Goal: Communication & Community: Answer question/provide support

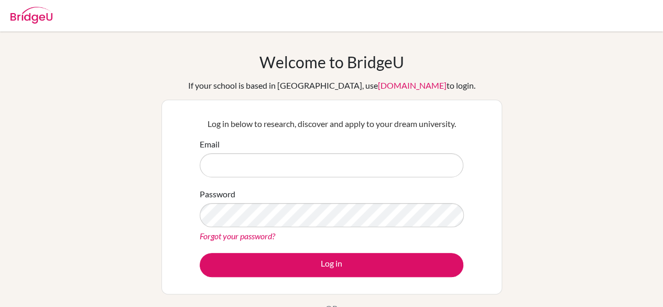
type input "[EMAIL_ADDRESS][DOMAIN_NAME]"
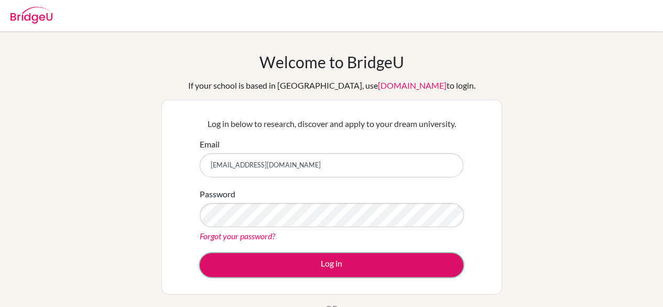
click at [382, 261] on button "Log in" at bounding box center [332, 265] width 264 height 24
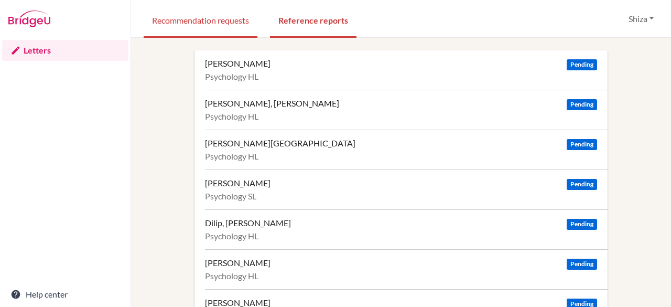
click at [221, 26] on link "Recommendation requests" at bounding box center [201, 20] width 114 height 36
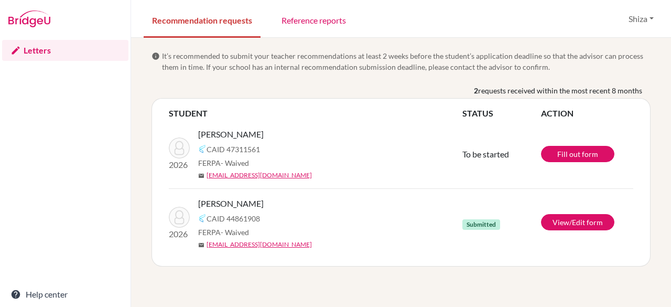
click at [308, 26] on link "Reference reports" at bounding box center [313, 20] width 81 height 36
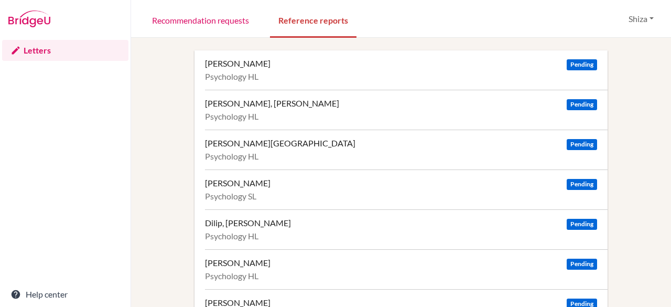
click at [408, 68] on div "Chalill Gupta, Ananya Pending" at bounding box center [401, 63] width 392 height 10
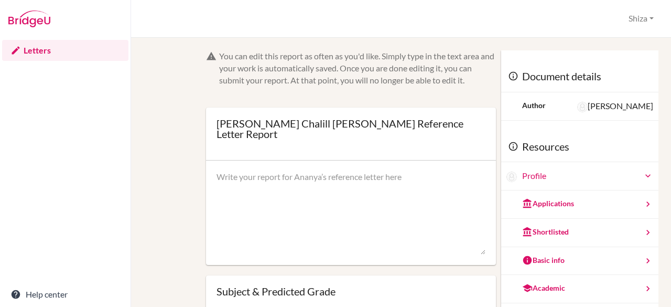
scroll to position [24, 0]
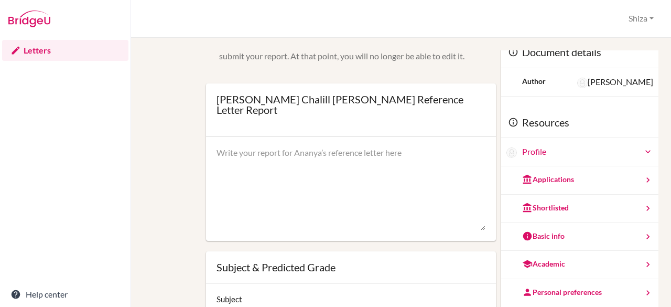
click at [400, 156] on textarea at bounding box center [351, 189] width 269 height 84
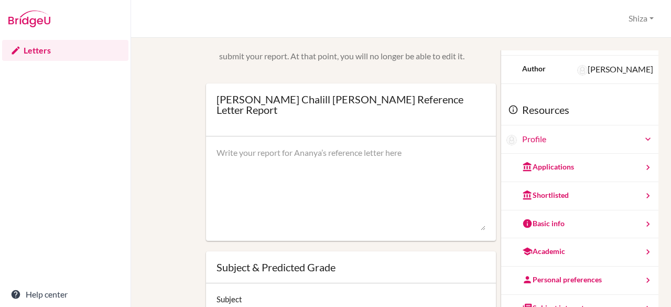
scroll to position [12, 0]
click at [527, 171] on div "Applications" at bounding box center [548, 168] width 52 height 10
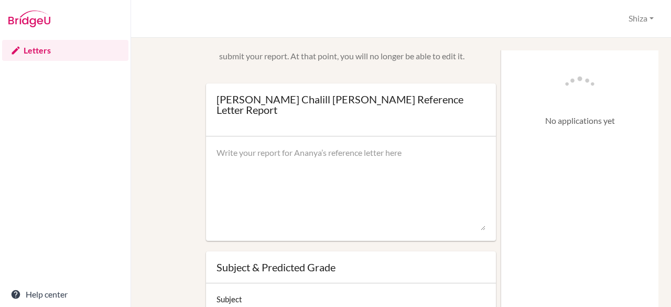
scroll to position [0, 0]
click at [554, 97] on img at bounding box center [580, 94] width 52 height 52
click at [421, 136] on div at bounding box center [351, 188] width 290 height 105
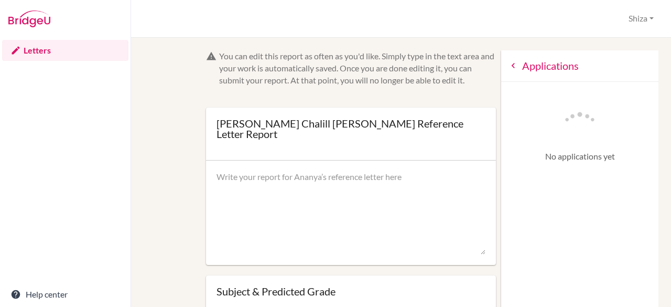
click at [530, 74] on div "Applications" at bounding box center [579, 65] width 157 height 31
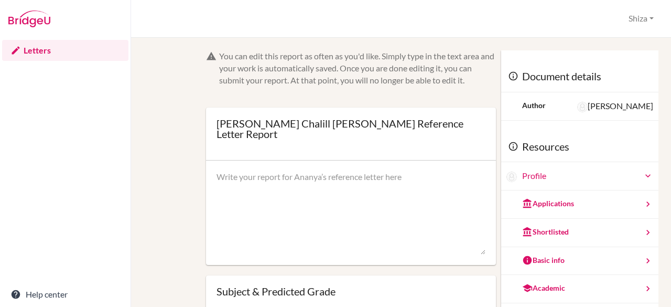
scroll to position [57, 0]
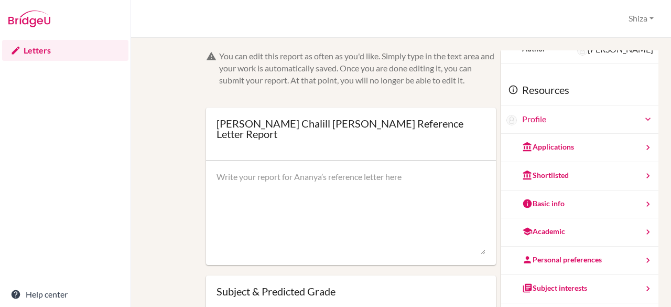
click at [530, 195] on div "Basic info" at bounding box center [579, 204] width 157 height 28
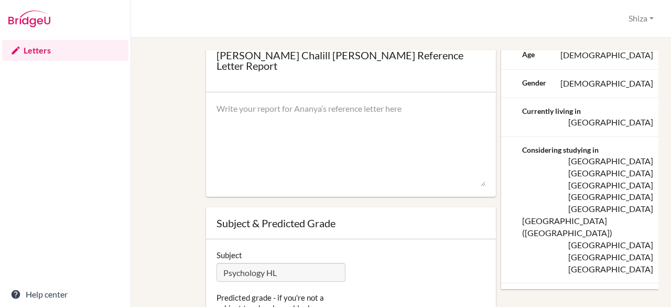
scroll to position [0, 0]
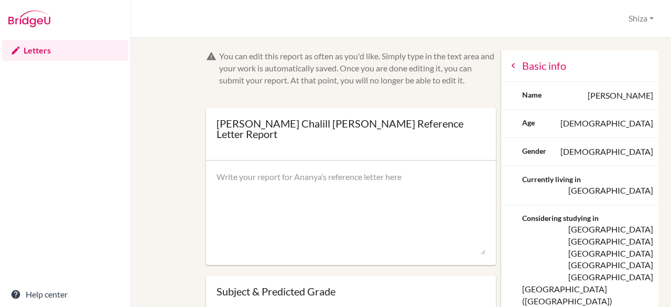
click at [514, 66] on div "Basic info" at bounding box center [579, 65] width 157 height 31
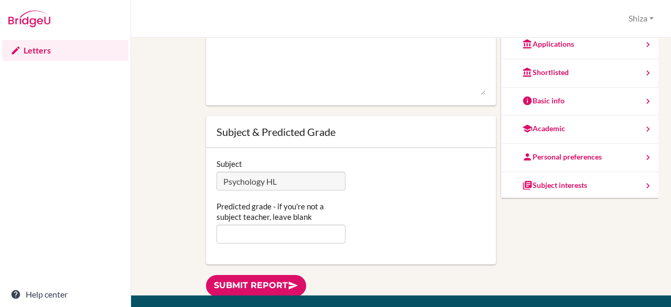
scroll to position [63, 0]
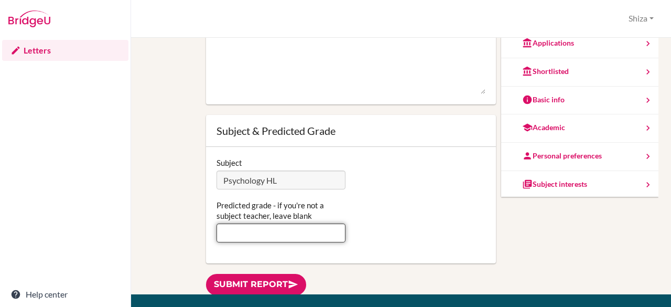
click at [290, 223] on input "Predicted grade - if you're not a subject teacher, leave blank" at bounding box center [282, 232] width 130 height 19
click at [292, 224] on input "Predicted grade - if you're not a subject teacher, leave blank" at bounding box center [282, 232] width 130 height 19
type input "6"
click at [414, 176] on div "Subject Psychology HL" at bounding box center [351, 173] width 280 height 32
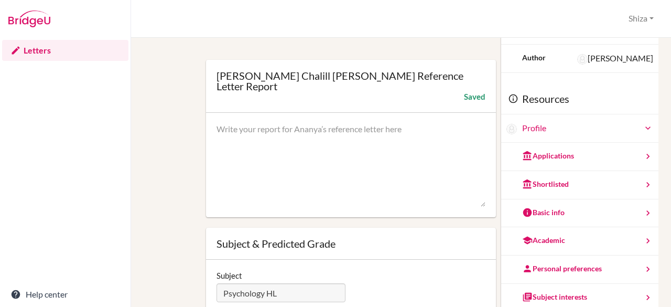
click at [381, 156] on textarea at bounding box center [351, 165] width 269 height 84
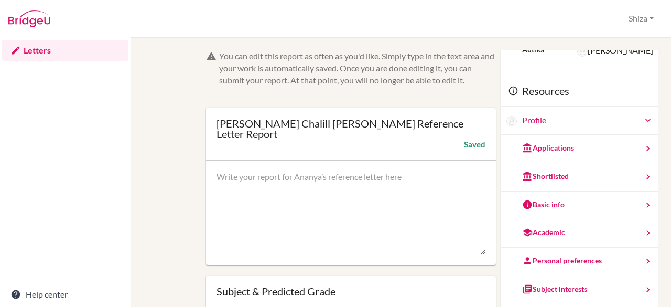
scroll to position [57, 0]
click at [552, 223] on div "Academic" at bounding box center [579, 232] width 157 height 28
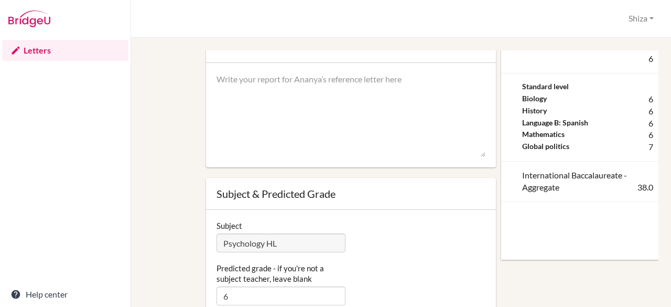
scroll to position [0, 0]
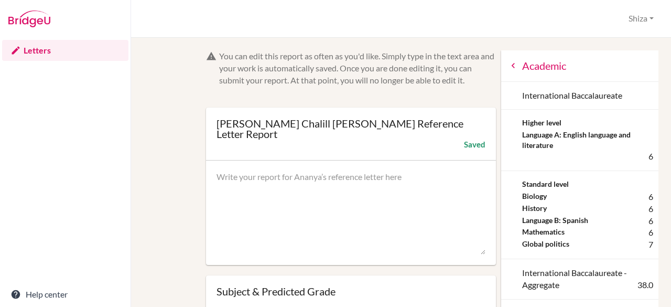
click at [512, 73] on div "Academic" at bounding box center [579, 65] width 157 height 31
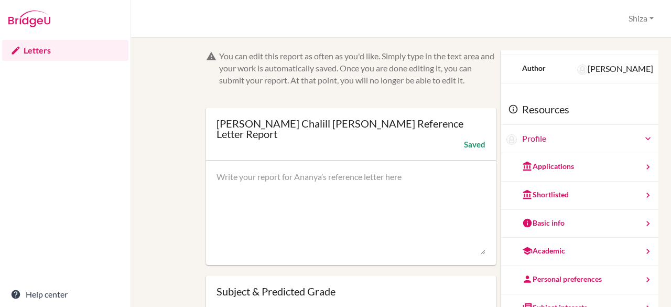
scroll to position [38, 0]
click at [543, 275] on div "Personal preferences" at bounding box center [562, 278] width 80 height 10
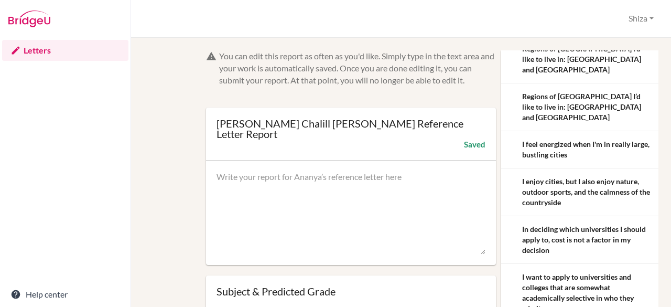
scroll to position [0, 0]
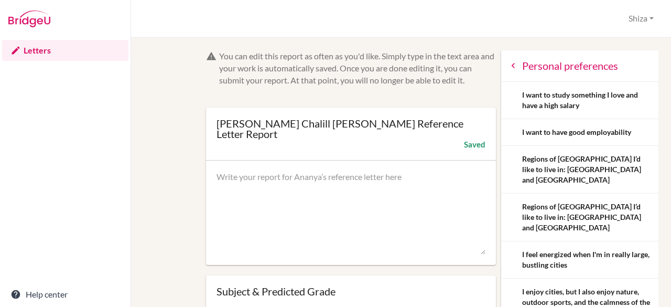
click at [508, 66] on icon at bounding box center [513, 65] width 10 height 10
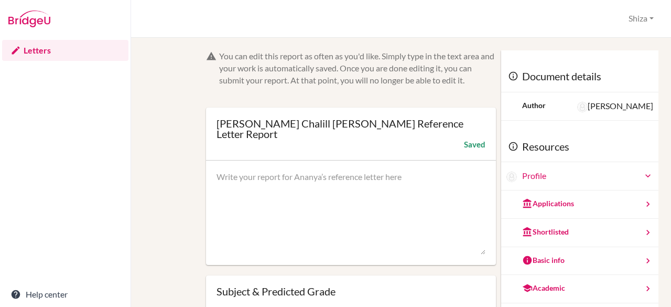
scroll to position [57, 0]
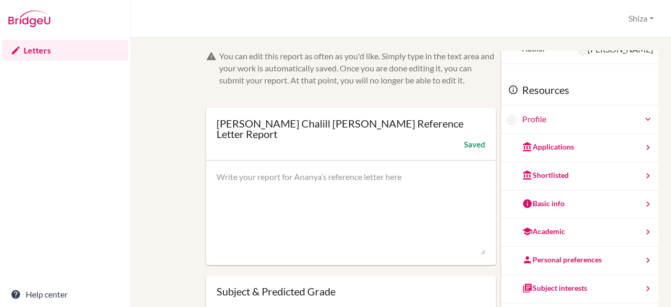
click at [537, 279] on div "Subject interests" at bounding box center [579, 289] width 157 height 28
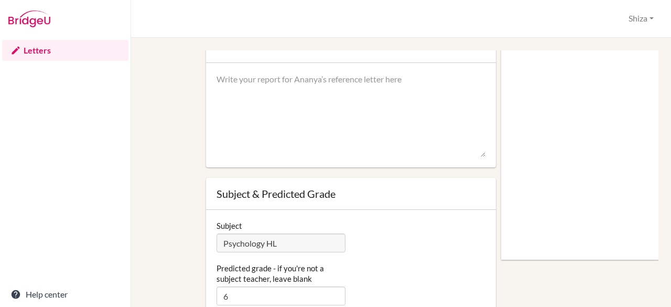
scroll to position [0, 0]
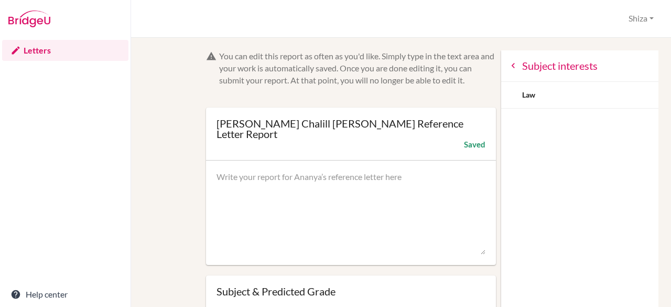
click at [508, 69] on icon at bounding box center [513, 65] width 10 height 10
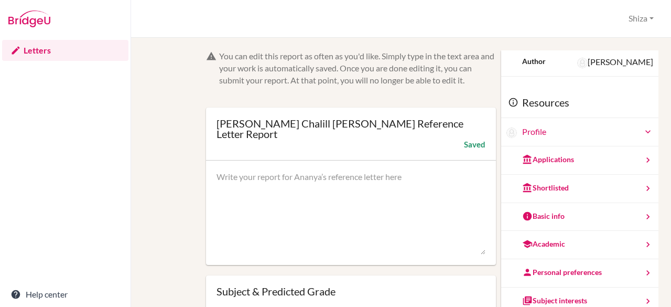
scroll to position [57, 0]
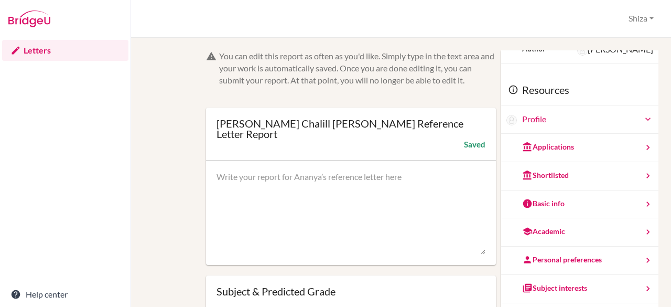
click at [542, 228] on div "Academic" at bounding box center [543, 231] width 43 height 10
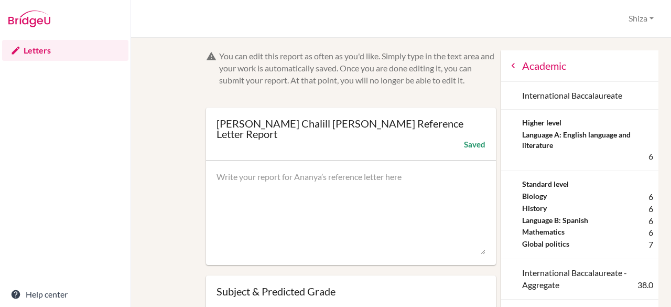
click at [508, 69] on icon at bounding box center [513, 65] width 10 height 10
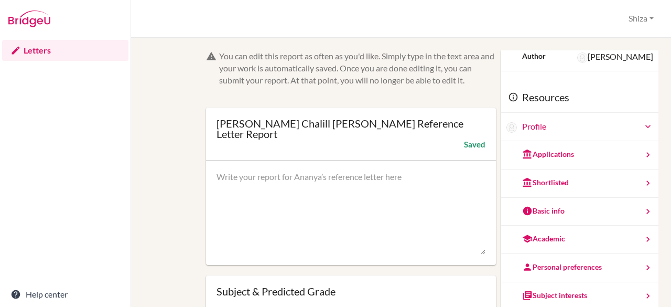
click at [532, 174] on div "Shortlisted" at bounding box center [579, 183] width 157 height 28
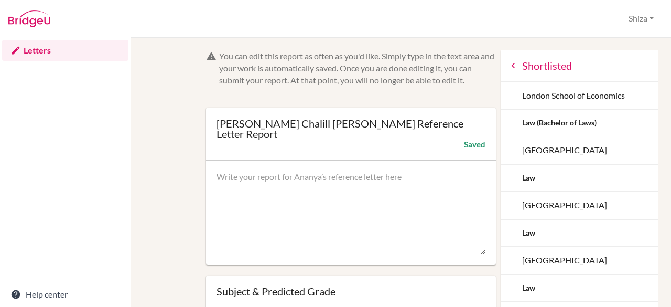
click at [508, 66] on icon at bounding box center [513, 65] width 10 height 10
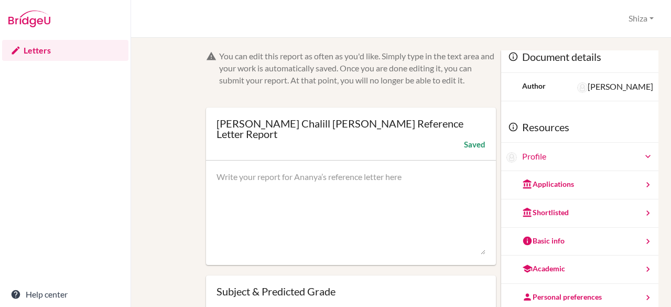
click at [542, 192] on div "Applications" at bounding box center [579, 185] width 157 height 28
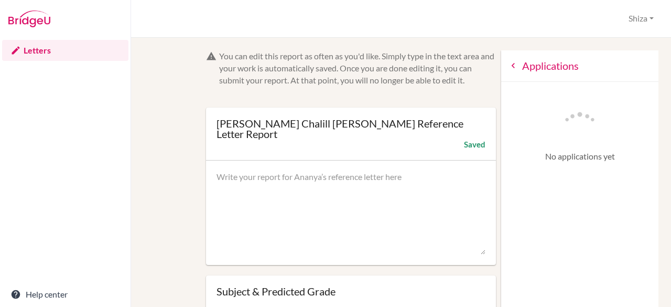
click at [501, 74] on div "Applications" at bounding box center [579, 65] width 157 height 31
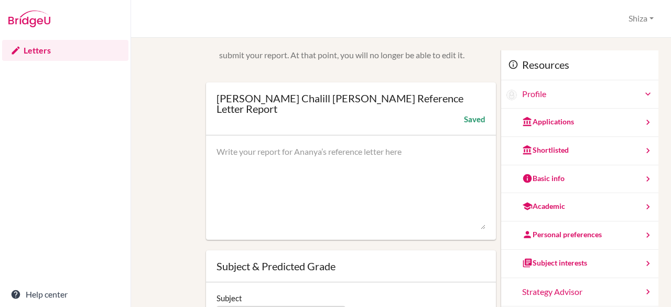
click at [533, 174] on div "Basic info" at bounding box center [543, 178] width 42 height 10
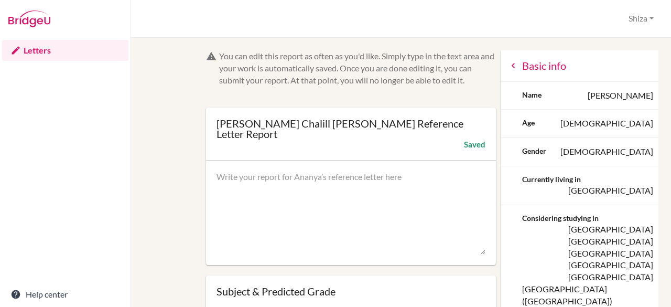
click at [502, 70] on div "Basic info" at bounding box center [579, 65] width 157 height 31
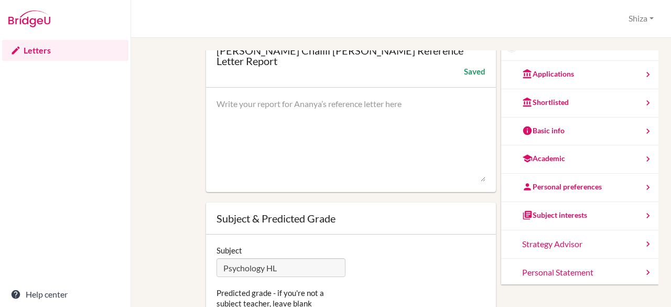
click at [538, 247] on div "Strategy Advisor" at bounding box center [579, 244] width 157 height 28
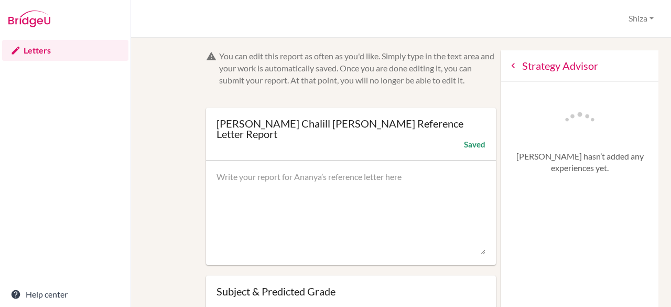
click at [514, 63] on div "Strategy Advisor" at bounding box center [579, 65] width 157 height 31
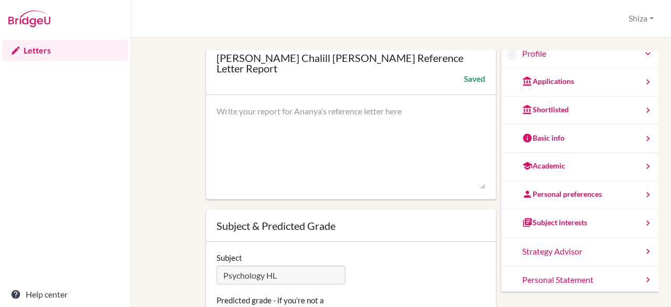
click at [542, 273] on div "Personal Statement" at bounding box center [579, 280] width 157 height 28
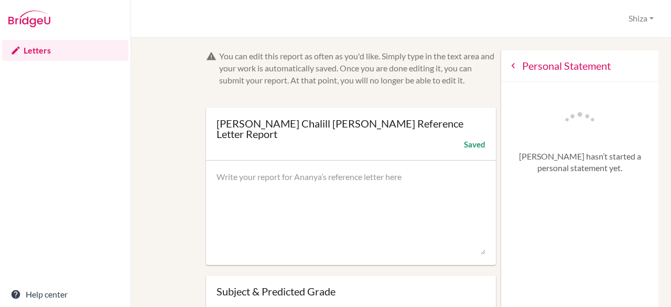
click at [506, 70] on div "Personal Statement" at bounding box center [579, 65] width 157 height 31
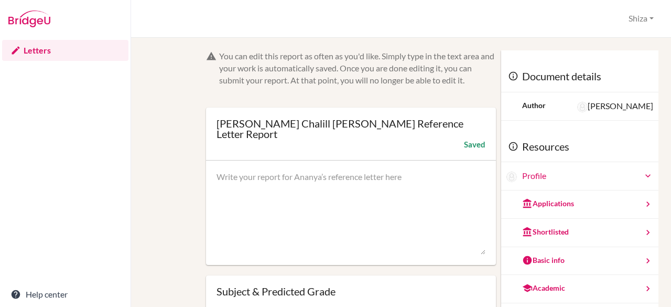
click at [400, 180] on textarea at bounding box center [351, 213] width 269 height 84
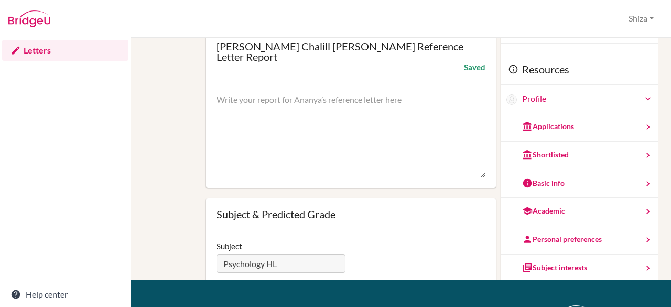
click at [364, 117] on textarea at bounding box center [351, 136] width 269 height 84
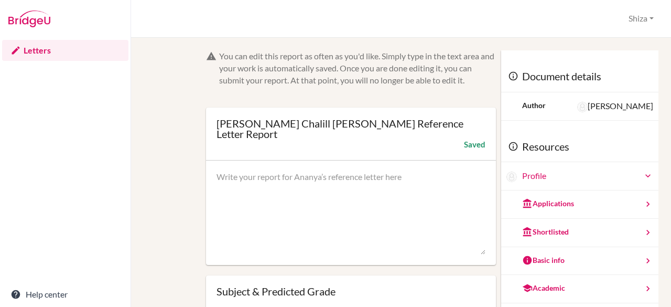
click at [522, 182] on div "Profile" at bounding box center [579, 176] width 157 height 28
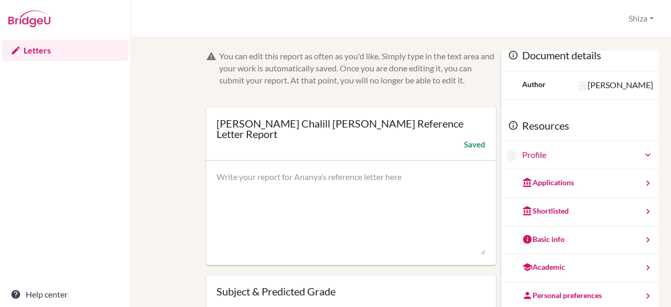
click at [570, 188] on div "Applications" at bounding box center [579, 183] width 157 height 28
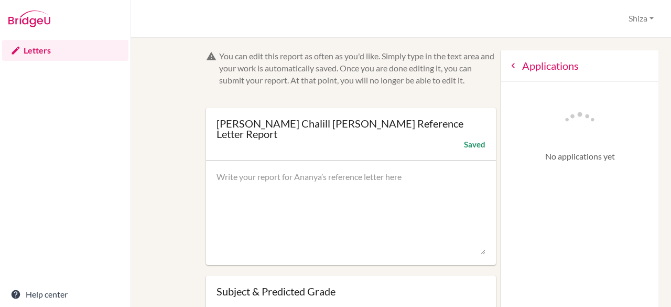
click at [505, 71] on div "Applications" at bounding box center [579, 65] width 157 height 31
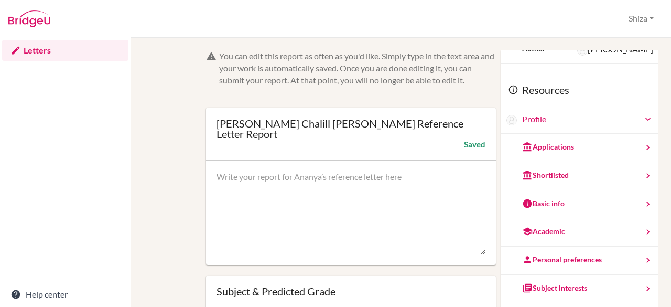
click at [558, 195] on div "Basic info" at bounding box center [579, 204] width 157 height 28
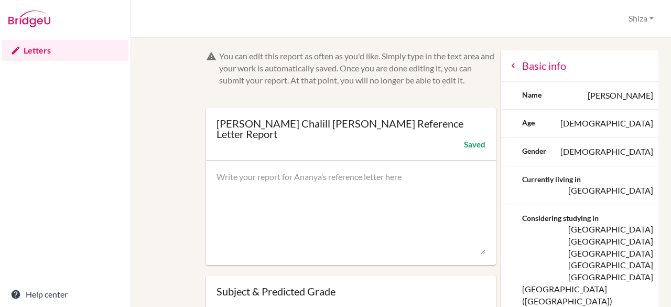
click at [503, 58] on div "Basic info" at bounding box center [579, 65] width 157 height 31
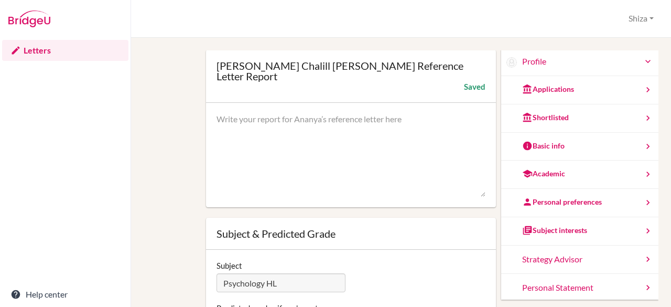
click at [543, 197] on div "Personal preferences" at bounding box center [562, 202] width 80 height 10
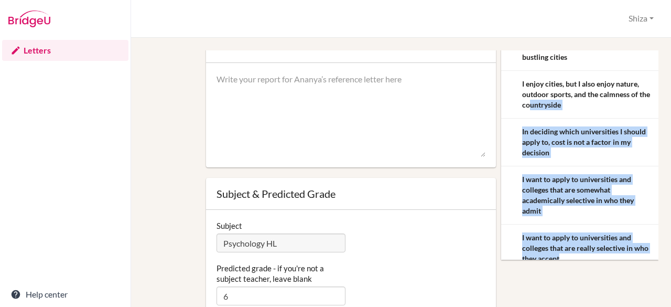
drag, startPoint x: 562, startPoint y: 249, endPoint x: 527, endPoint y: 101, distance: 152.4
click at [525, 97] on div "Personal preferences I want to study something I love and have a high salary I …" at bounding box center [579, 57] width 157 height 429
click at [540, 126] on div "In deciding which universities I should apply to, cost is not a factor in my de…" at bounding box center [587, 141] width 131 height 31
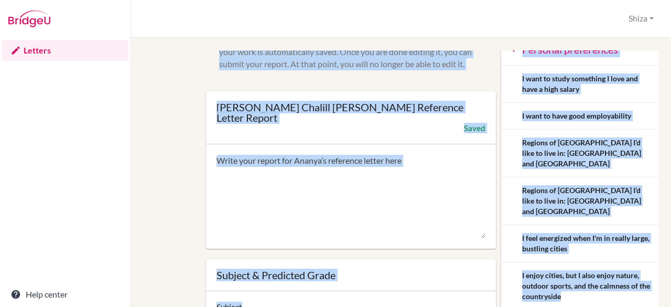
drag, startPoint x: 565, startPoint y: 249, endPoint x: 506, endPoint y: 97, distance: 163.2
click at [506, 97] on div "Personal preferences I want to study something I love and have a high salary I …" at bounding box center [579, 248] width 157 height 429
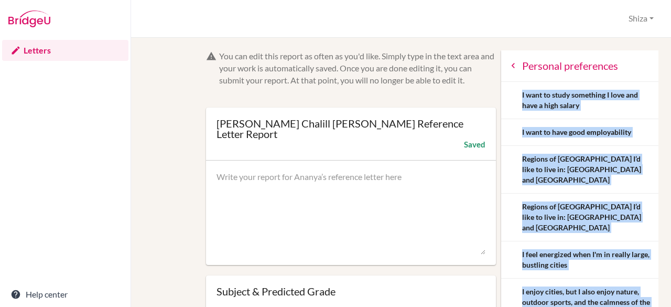
copy div "I want to study something I love and have a high salary I want to have good emp…"
click at [508, 66] on icon at bounding box center [513, 65] width 10 height 10
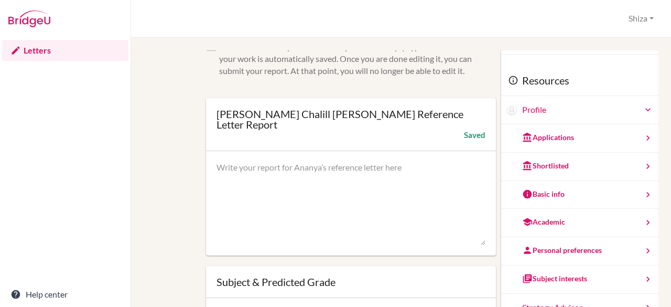
click at [538, 223] on div "Academic" at bounding box center [543, 222] width 43 height 10
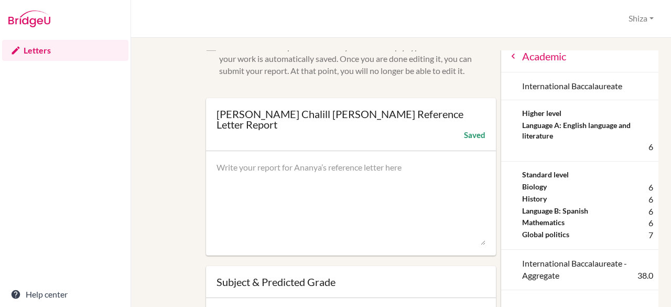
click at [506, 57] on div "Academic" at bounding box center [579, 56] width 157 height 31
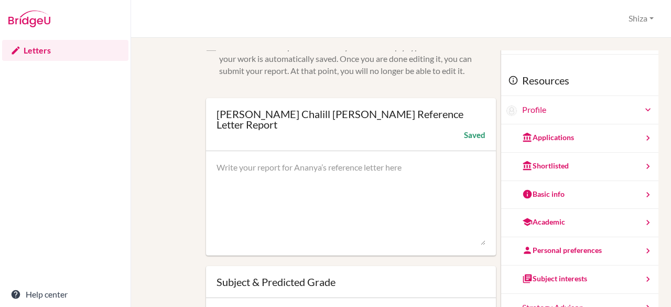
click at [529, 245] on div "Personal preferences" at bounding box center [562, 250] width 80 height 10
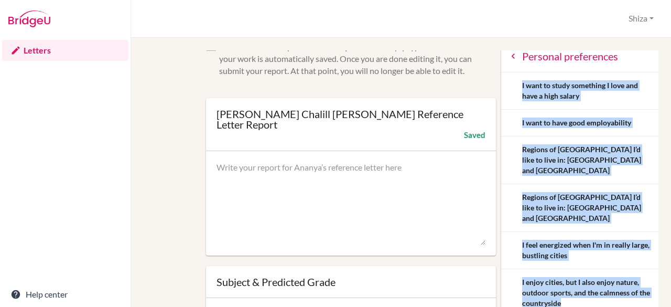
click at [508, 59] on icon at bounding box center [513, 56] width 10 height 10
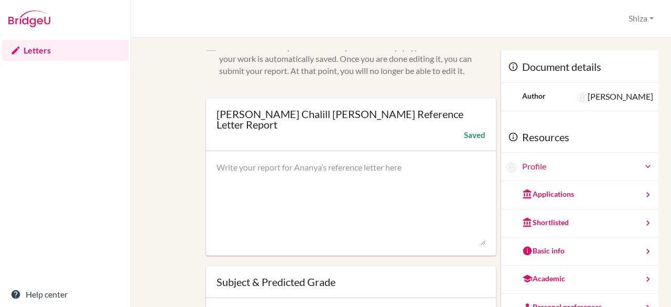
click at [538, 288] on div "Academic" at bounding box center [579, 279] width 157 height 28
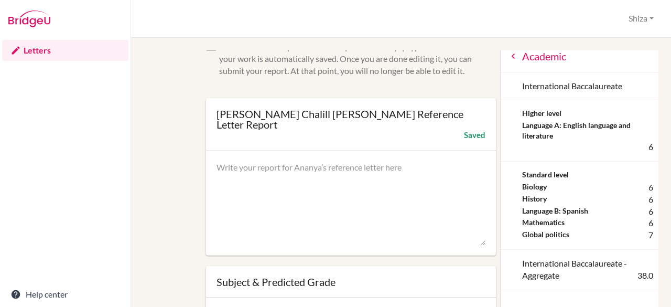
drag, startPoint x: 552, startPoint y: 279, endPoint x: 506, endPoint y: 110, distance: 175.3
click at [506, 110] on div "Academic International Baccalaureate Higher level Language A: English language …" at bounding box center [579, 165] width 157 height 249
drag, startPoint x: 507, startPoint y: 110, endPoint x: 481, endPoint y: 115, distance: 26.2
click at [481, 115] on div "Ananya Chalill Gupta’s Reference Letter Report Open info Info Saved" at bounding box center [351, 124] width 290 height 53
drag, startPoint x: 548, startPoint y: 278, endPoint x: 506, endPoint y: 111, distance: 172.1
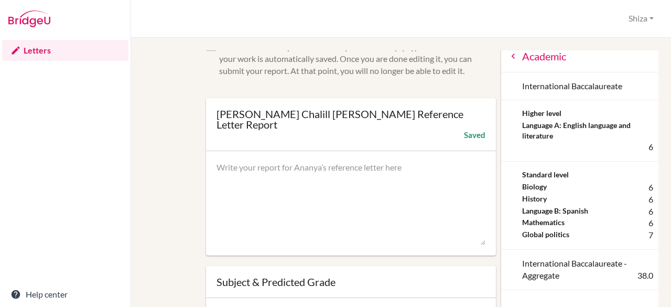
click at [506, 111] on div "Academic International Baccalaureate Higher level Language A: English language …" at bounding box center [579, 165] width 157 height 249
copy div "Higher level Language A: English language and literature 6 Standard level Biolo…"
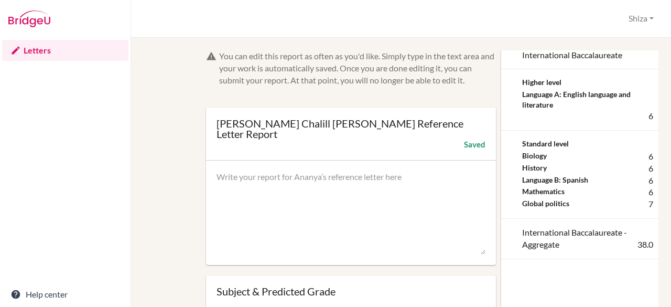
scroll to position [57, 0]
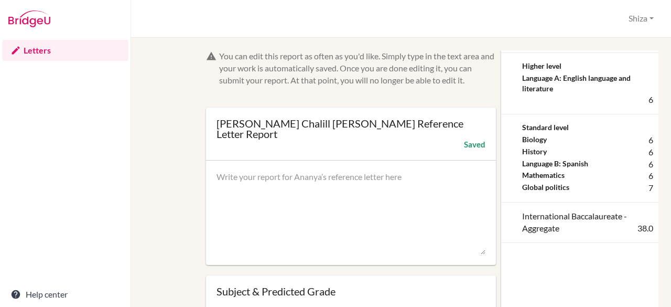
click at [553, 192] on div "Standard level Biology 6 History 6 Language B: Spanish 6 Mathematics 6 Global p…" at bounding box center [579, 158] width 157 height 88
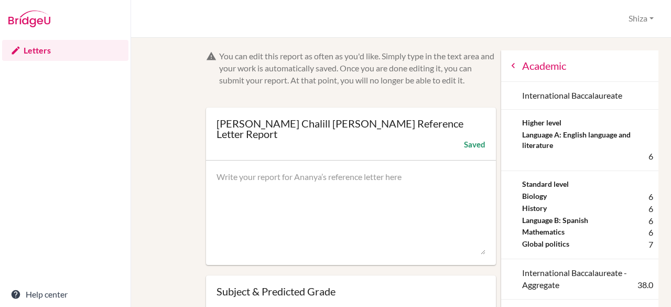
click at [501, 71] on div "Academic" at bounding box center [579, 65] width 157 height 31
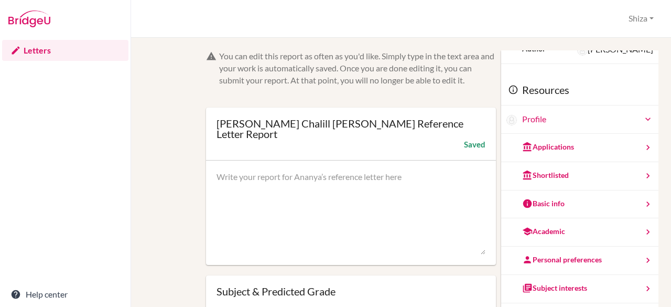
scroll to position [30, 0]
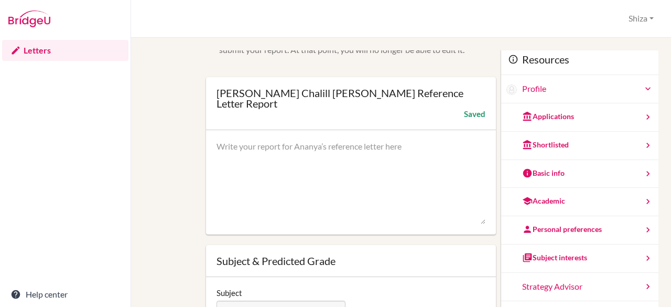
click at [542, 174] on div "Basic info" at bounding box center [543, 173] width 42 height 10
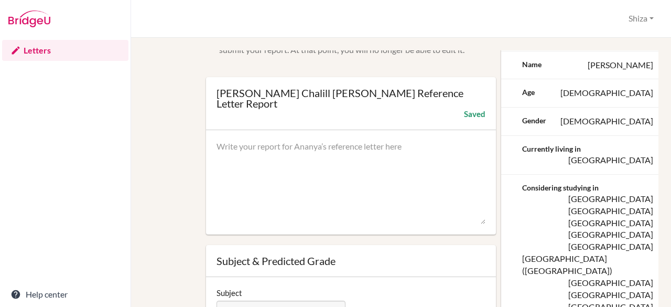
scroll to position [0, 0]
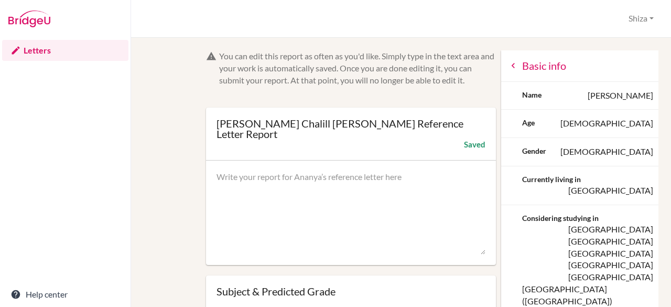
click at [505, 66] on div "Basic info" at bounding box center [579, 65] width 157 height 31
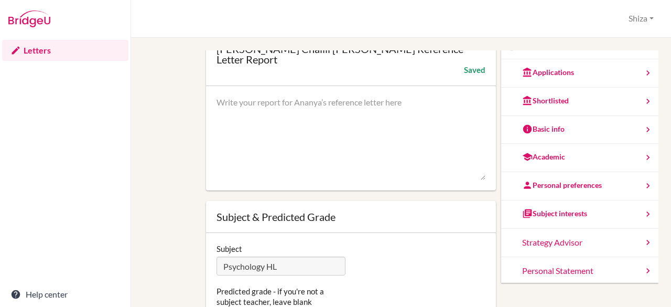
scroll to position [80, 0]
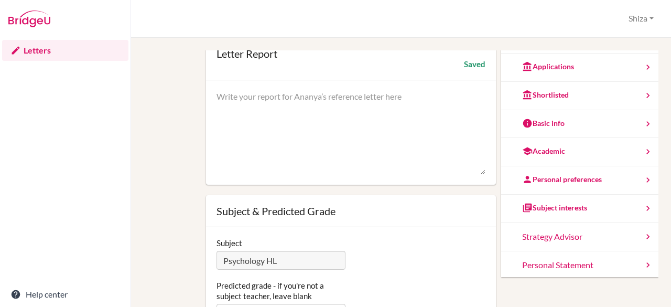
click at [551, 257] on div "Personal Statement" at bounding box center [579, 265] width 157 height 28
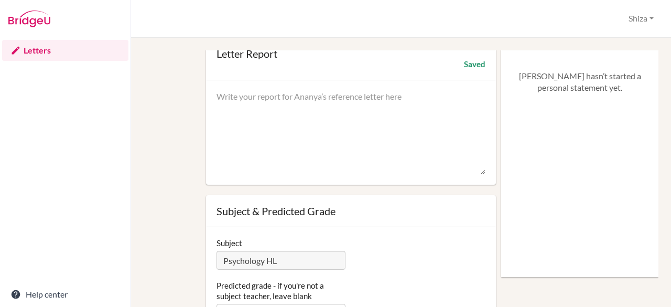
scroll to position [0, 0]
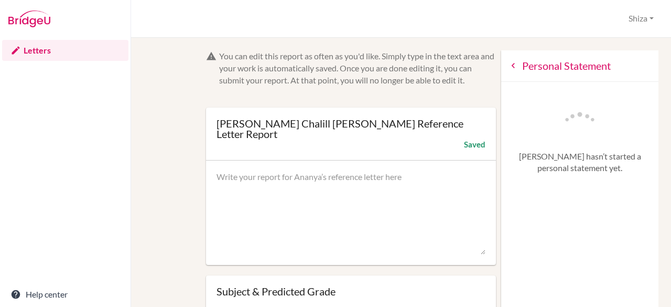
click at [508, 67] on icon at bounding box center [513, 65] width 10 height 10
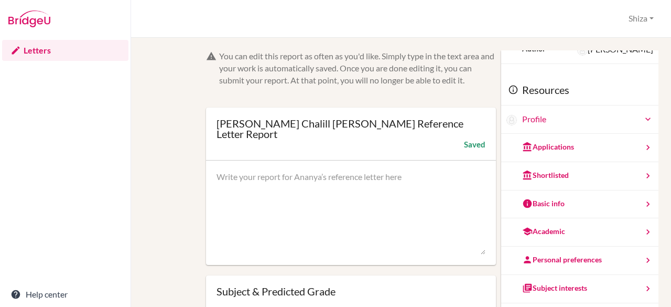
scroll to position [48, 0]
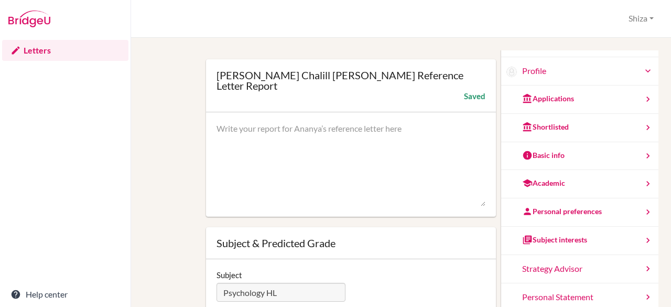
click at [565, 217] on div "Personal preferences" at bounding box center [579, 212] width 157 height 28
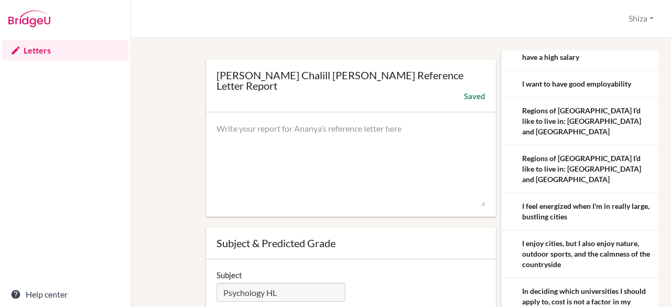
scroll to position [0, 0]
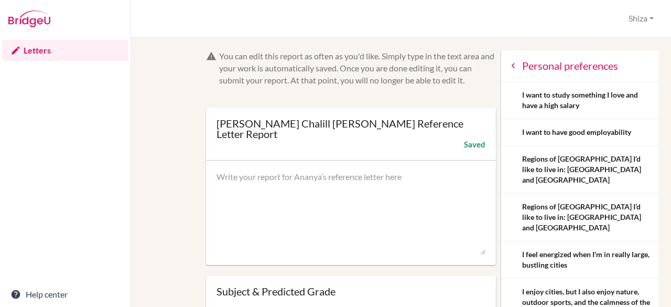
click at [508, 62] on icon at bounding box center [513, 65] width 10 height 10
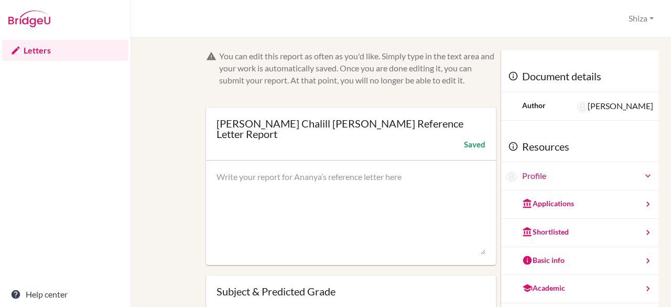
click at [375, 171] on textarea at bounding box center [351, 213] width 269 height 84
paste textarea "It has been a pleasure to teach Ananya Chalill Gupta in IB Diploma Psychology a…"
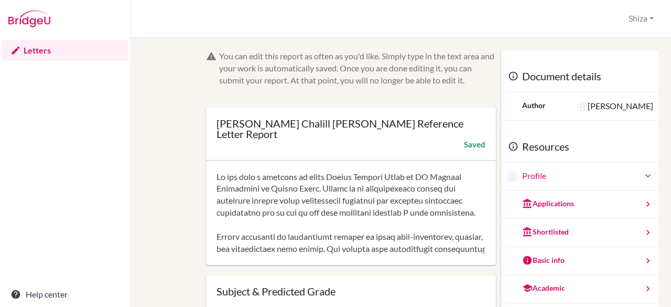
click at [249, 171] on textarea at bounding box center [351, 213] width 269 height 84
click at [325, 182] on textarea at bounding box center [351, 213] width 269 height 84
drag, startPoint x: 405, startPoint y: 168, endPoint x: 364, endPoint y: 166, distance: 40.5
click at [364, 171] on textarea at bounding box center [351, 213] width 269 height 84
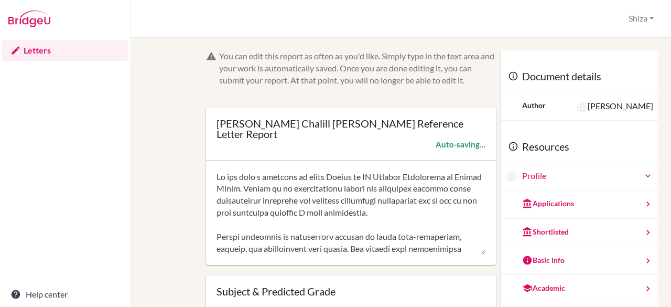
click at [402, 171] on textarea at bounding box center [351, 213] width 269 height 84
drag, startPoint x: 404, startPoint y: 166, endPoint x: 378, endPoint y: 165, distance: 26.8
click at [378, 171] on textarea at bounding box center [351, 213] width 269 height 84
click at [408, 180] on textarea at bounding box center [351, 213] width 269 height 84
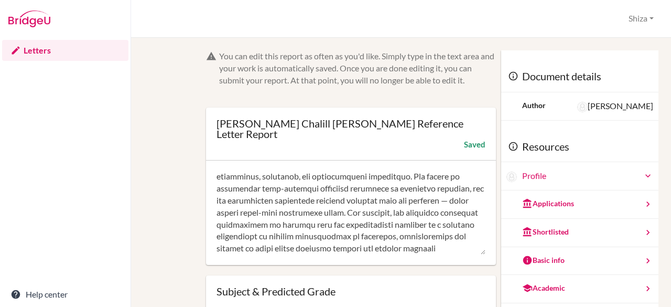
scroll to position [109, 0]
click at [281, 199] on textarea at bounding box center [351, 213] width 269 height 84
click at [331, 214] on textarea at bounding box center [351, 213] width 269 height 84
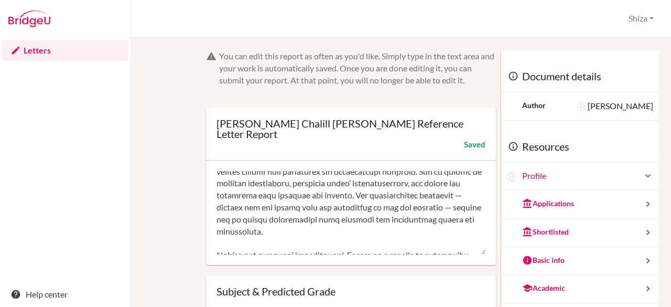
scroll to position [233, 0]
click at [317, 192] on textarea at bounding box center [351, 213] width 269 height 84
click at [322, 208] on textarea at bounding box center [351, 213] width 269 height 84
click at [338, 206] on textarea at bounding box center [351, 213] width 269 height 84
click at [348, 181] on textarea at bounding box center [351, 213] width 269 height 84
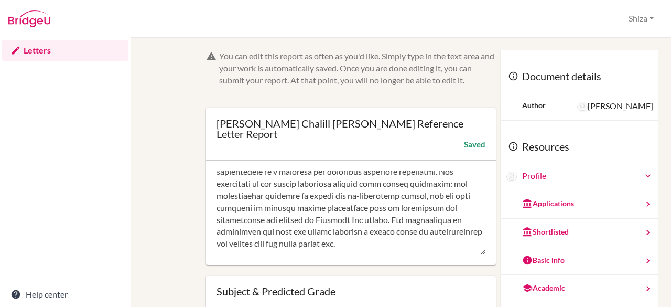
scroll to position [348, 0]
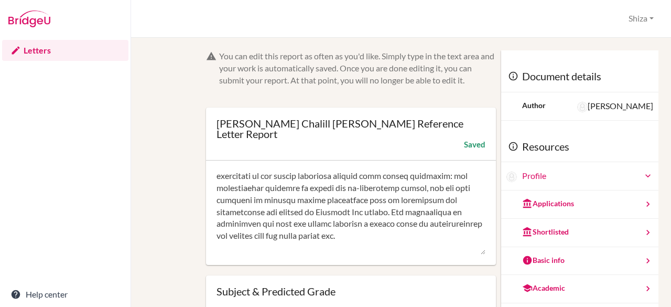
click at [331, 179] on textarea at bounding box center [351, 213] width 269 height 84
click at [359, 205] on textarea at bounding box center [351, 213] width 269 height 84
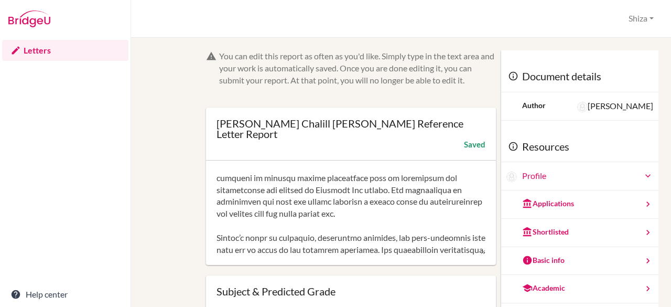
scroll to position [371, 0]
click at [282, 191] on textarea at bounding box center [351, 213] width 269 height 84
click at [307, 215] on textarea at bounding box center [351, 213] width 269 height 84
click at [283, 191] on textarea at bounding box center [351, 213] width 269 height 84
click at [217, 190] on textarea at bounding box center [351, 213] width 269 height 84
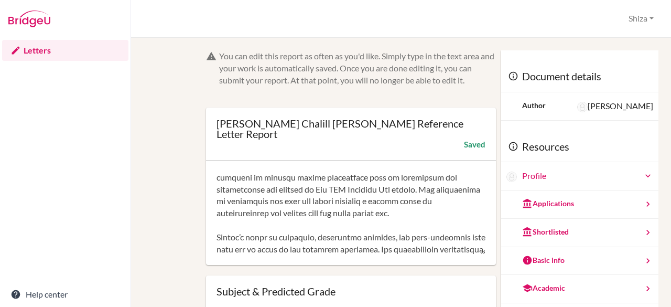
click at [284, 192] on textarea at bounding box center [351, 213] width 269 height 84
click at [300, 192] on textarea at bounding box center [351, 213] width 269 height 84
click at [337, 214] on textarea at bounding box center [351, 213] width 269 height 84
click at [441, 179] on textarea at bounding box center [351, 213] width 269 height 84
click at [453, 181] on textarea at bounding box center [351, 213] width 269 height 84
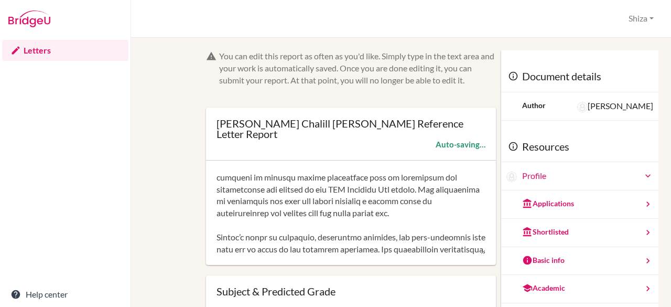
click at [384, 196] on textarea at bounding box center [351, 213] width 269 height 84
click at [368, 215] on textarea at bounding box center [351, 213] width 269 height 84
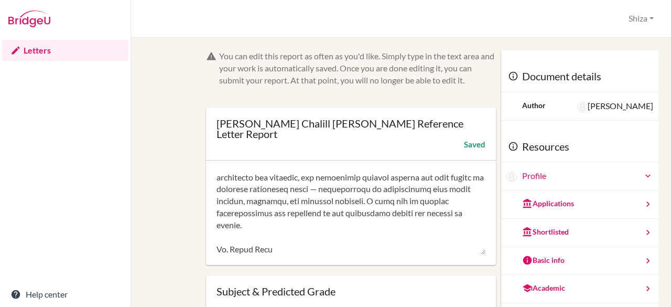
scroll to position [444, 0]
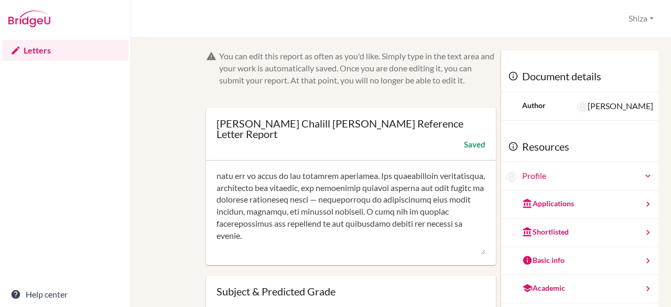
drag, startPoint x: 395, startPoint y: 178, endPoint x: 368, endPoint y: 178, distance: 27.8
click at [368, 178] on textarea at bounding box center [351, 213] width 269 height 84
click at [370, 229] on textarea at bounding box center [351, 213] width 269 height 84
click at [369, 217] on textarea at bounding box center [351, 213] width 269 height 84
click at [403, 197] on textarea at bounding box center [351, 213] width 269 height 84
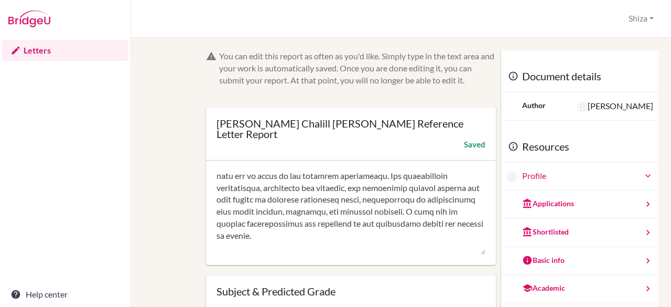
click at [408, 200] on textarea at bounding box center [351, 213] width 269 height 84
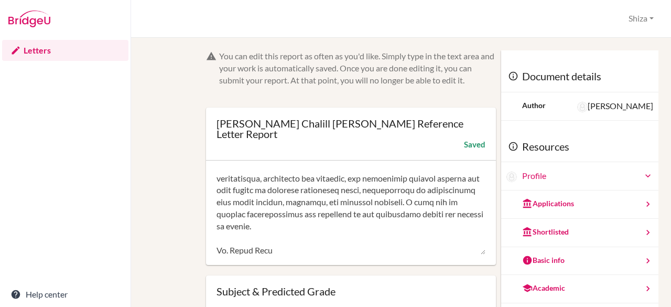
click at [372, 225] on textarea at bounding box center [351, 213] width 269 height 84
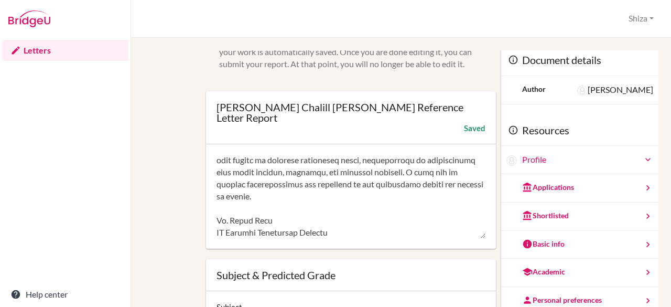
scroll to position [17, 0]
click at [370, 210] on textarea at bounding box center [351, 196] width 269 height 84
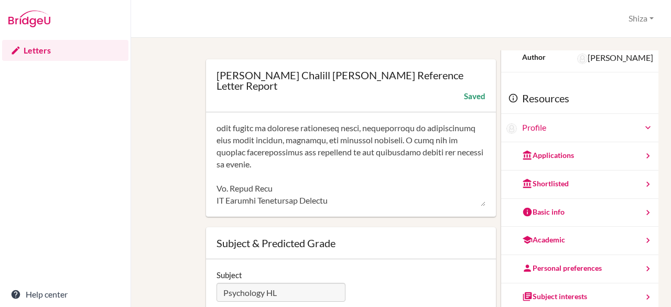
scroll to position [50, 0]
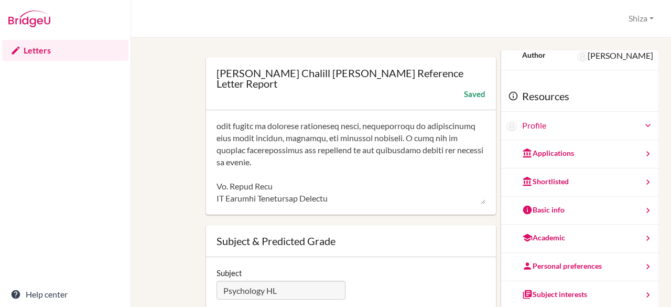
click at [338, 185] on textarea at bounding box center [351, 163] width 269 height 84
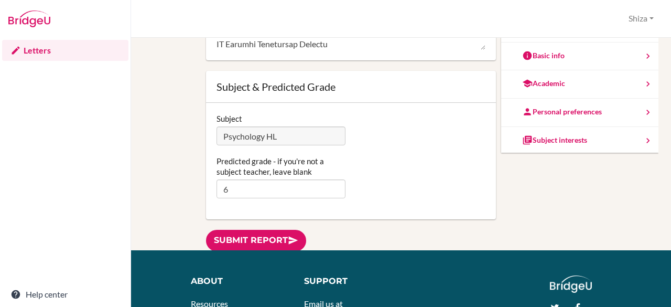
scroll to position [107, 0]
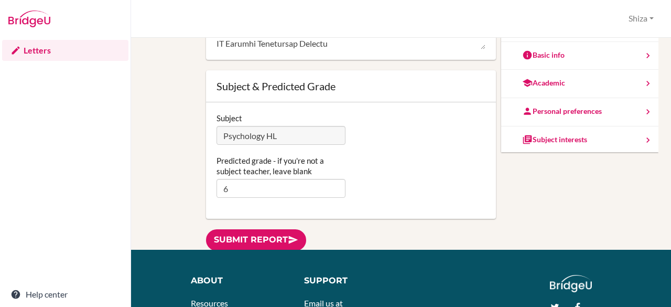
type textarea "It has been a pleasure to teach Ananya in Psychology at Higher Level. Ananya is…"
click at [242, 233] on link "Submit report" at bounding box center [256, 239] width 100 height 21
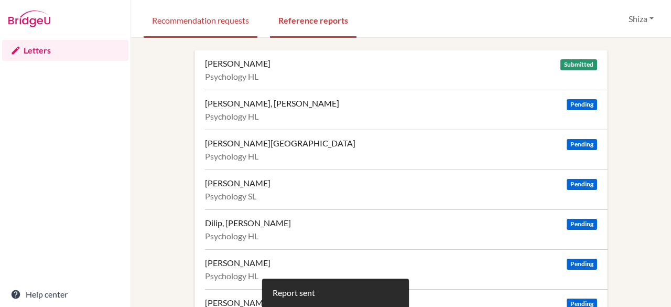
click at [229, 27] on link "Recommendation requests" at bounding box center [201, 20] width 114 height 36
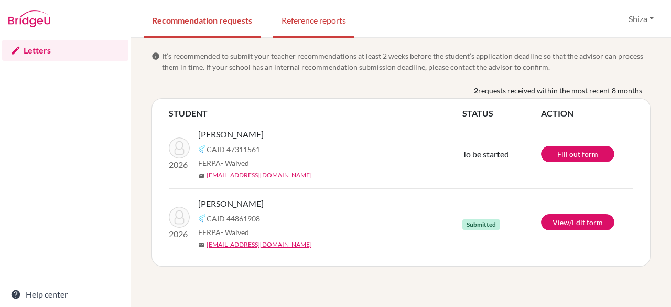
click at [328, 27] on link "Reference reports" at bounding box center [313, 20] width 81 height 36
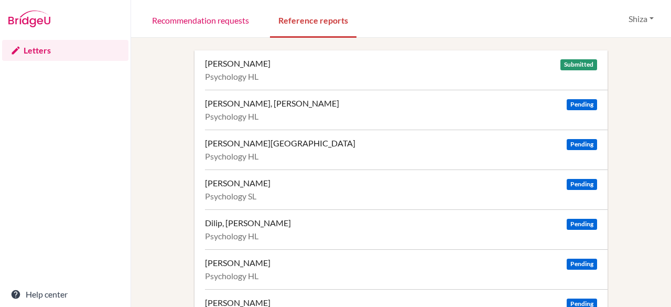
click at [349, 82] on div "Chalill Gupta, Ananya Submitted Psychology HL" at bounding box center [406, 69] width 403 height 39
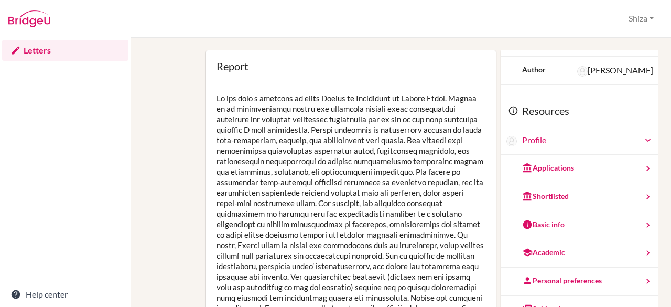
scroll to position [37, 0]
click at [522, 169] on icon at bounding box center [527, 166] width 10 height 10
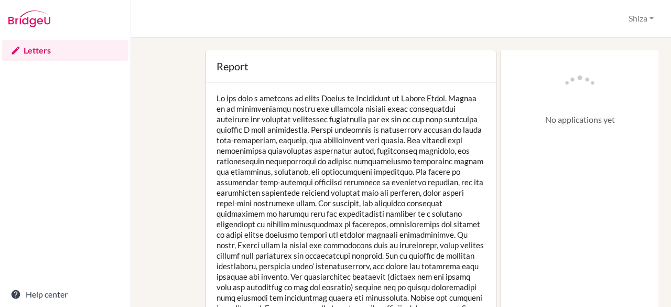
scroll to position [0, 0]
click at [508, 69] on icon at bounding box center [513, 65] width 10 height 10
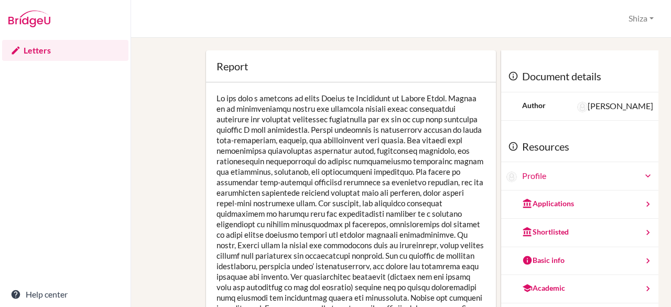
click at [34, 50] on link "Letters" at bounding box center [65, 50] width 126 height 21
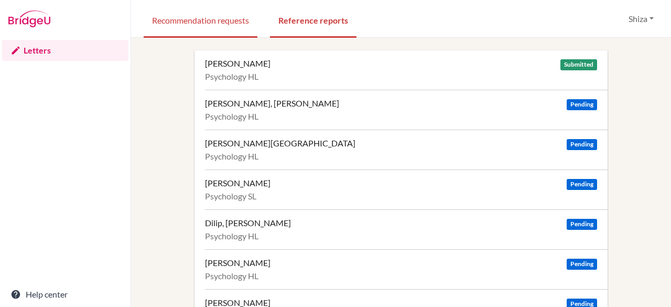
click at [238, 21] on link "Recommendation requests" at bounding box center [201, 20] width 114 height 36
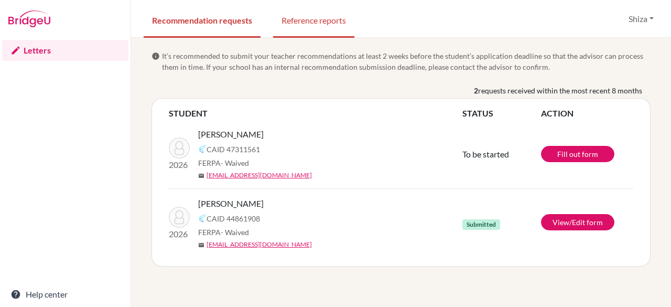
click at [315, 34] on link "Reference reports" at bounding box center [313, 20] width 81 height 36
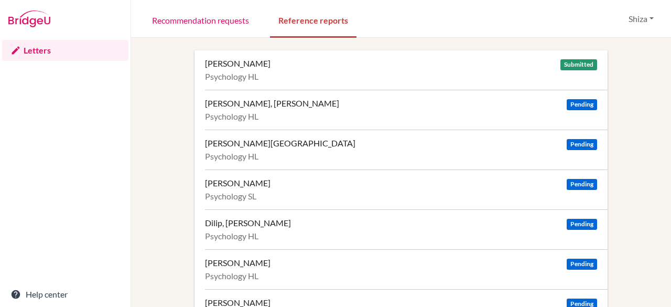
click at [278, 55] on div "[PERSON_NAME] Submitted Psychology HL" at bounding box center [406, 69] width 403 height 39
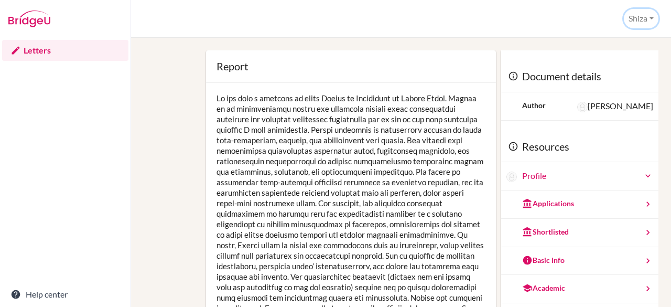
click at [643, 21] on button "Shiza" at bounding box center [641, 18] width 35 height 19
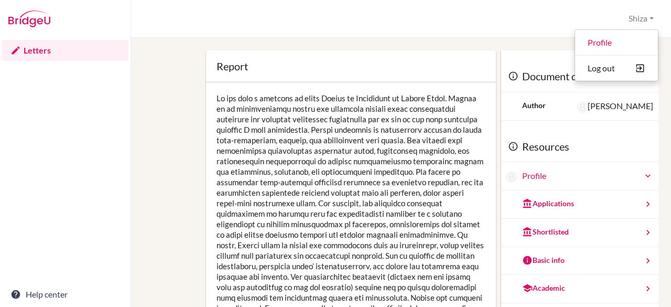
click at [417, 130] on div at bounding box center [351, 276] width 290 height 388
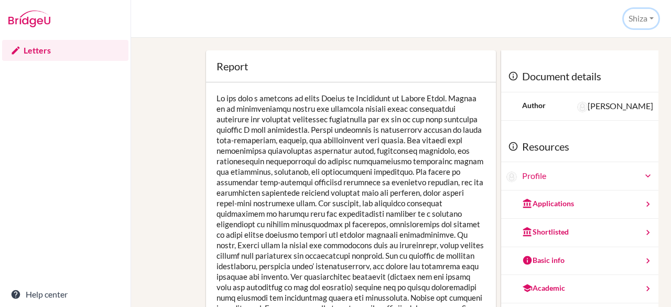
click at [649, 16] on button "Shiza" at bounding box center [641, 18] width 35 height 19
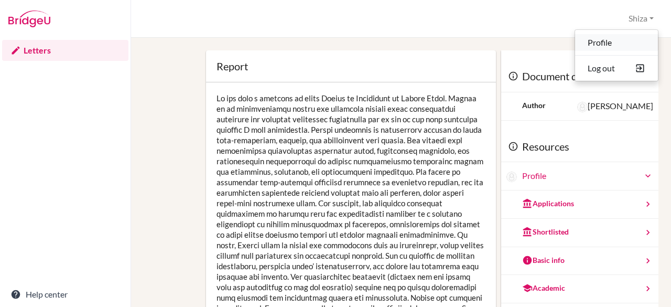
click at [603, 40] on link "Profile" at bounding box center [616, 42] width 83 height 17
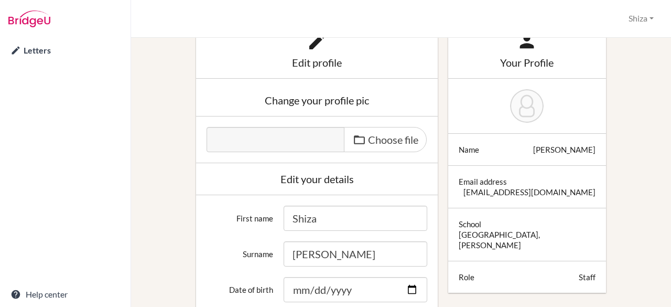
scroll to position [50, 0]
click at [523, 104] on img at bounding box center [527, 106] width 34 height 34
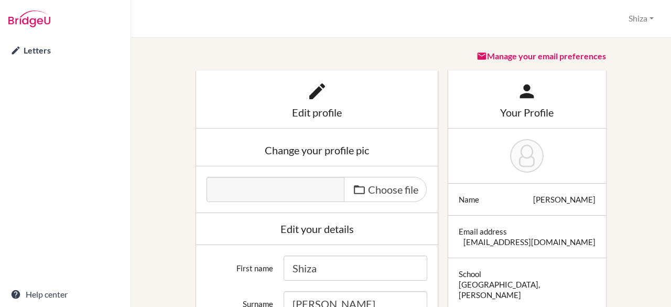
click at [31, 46] on link "Letters" at bounding box center [65, 50] width 126 height 21
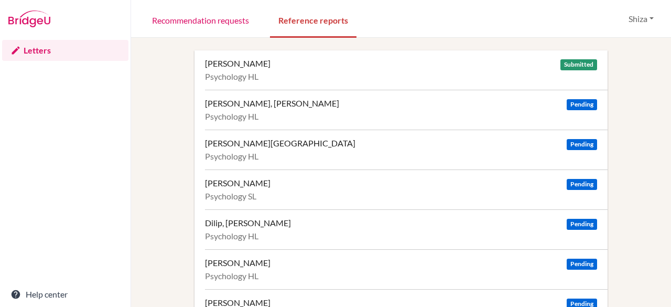
scroll to position [96, 0]
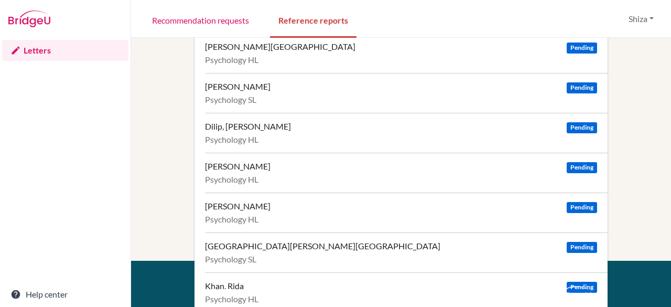
click at [374, 126] on div "Dilip, Aanya Pending" at bounding box center [401, 126] width 392 height 10
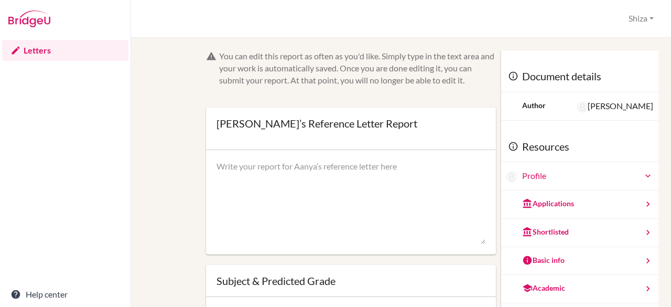
scroll to position [35, 0]
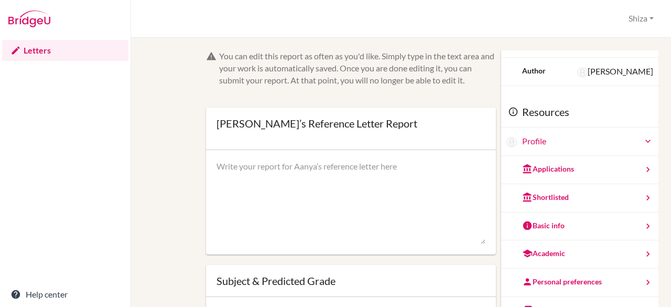
click at [572, 170] on div "Applications" at bounding box center [579, 170] width 157 height 28
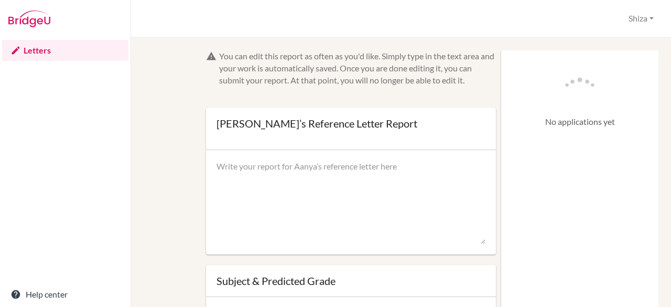
scroll to position [0, 0]
click at [508, 62] on icon at bounding box center [513, 65] width 10 height 10
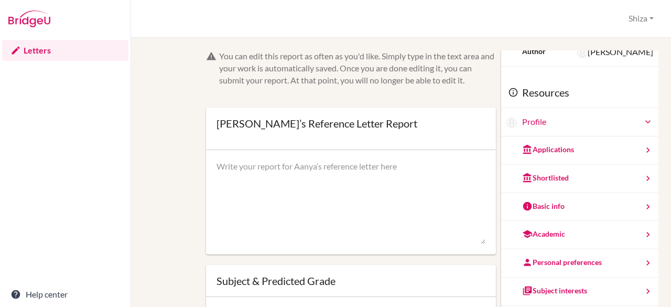
scroll to position [55, 0]
click at [537, 167] on div "Shortlisted" at bounding box center [579, 178] width 157 height 28
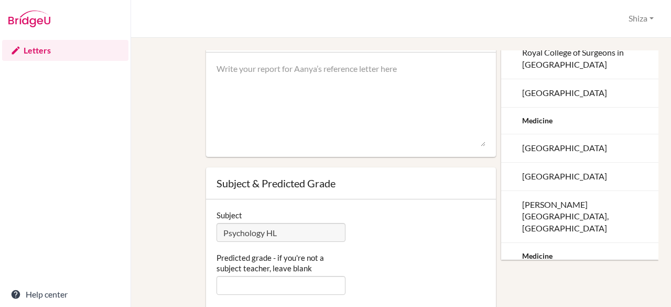
scroll to position [0, 0]
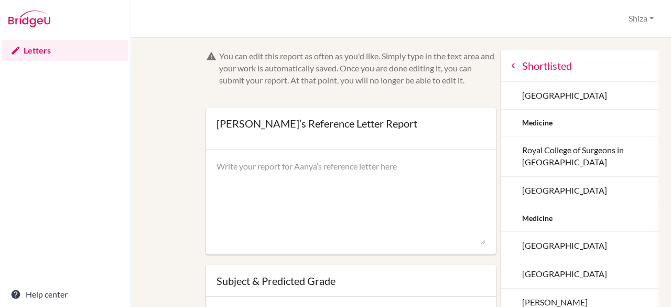
click at [505, 60] on div "Shortlisted" at bounding box center [579, 65] width 157 height 31
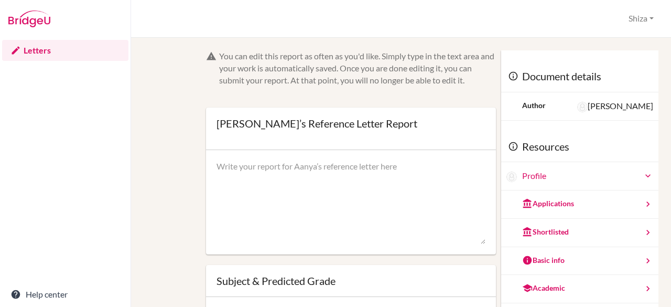
scroll to position [57, 0]
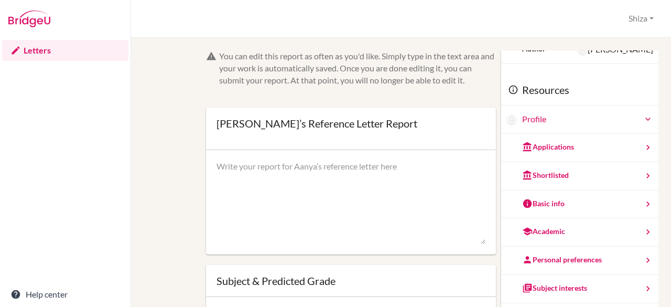
click at [534, 234] on div "Academic" at bounding box center [543, 231] width 43 height 10
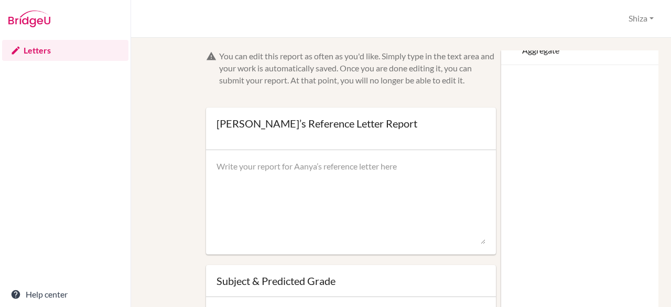
scroll to position [0, 0]
click at [501, 58] on div "Academic" at bounding box center [579, 65] width 157 height 31
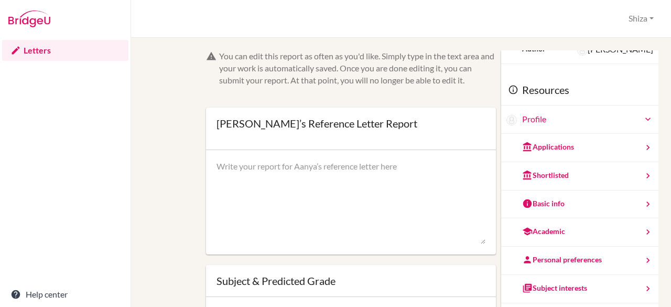
scroll to position [28, 0]
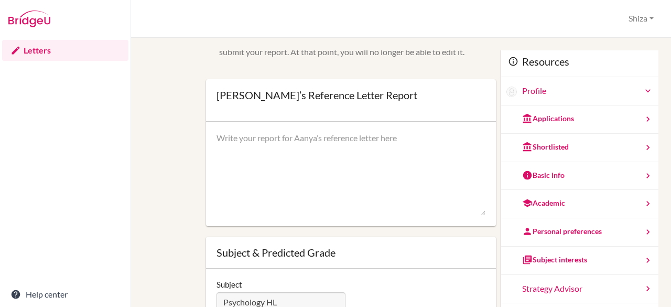
click at [553, 234] on div "Personal preferences" at bounding box center [562, 231] width 80 height 10
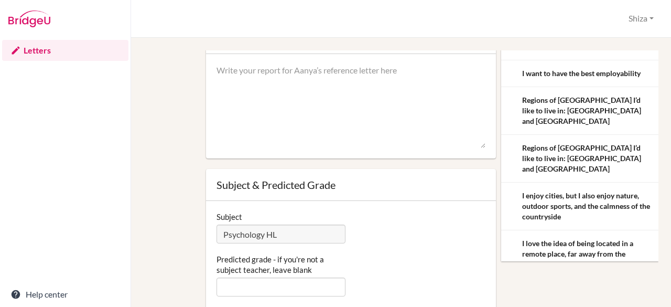
scroll to position [0, 0]
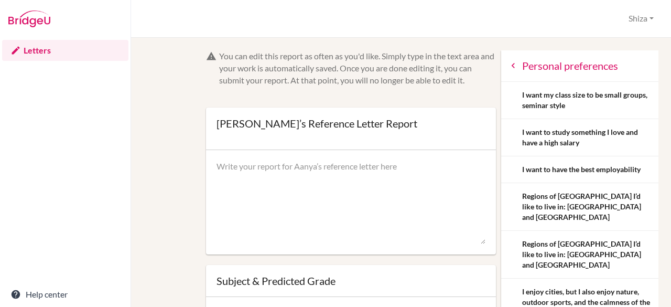
click at [508, 69] on icon at bounding box center [513, 65] width 10 height 10
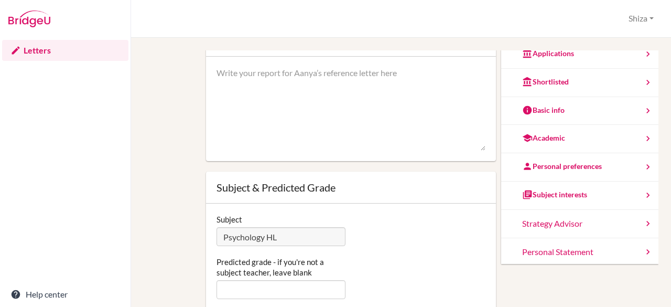
scroll to position [94, 0]
click at [527, 193] on div "Subject interests" at bounding box center [554, 194] width 65 height 10
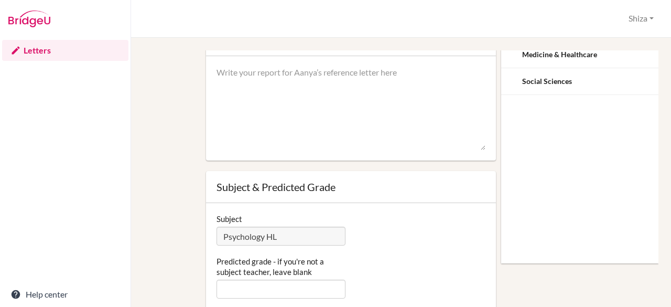
scroll to position [0, 0]
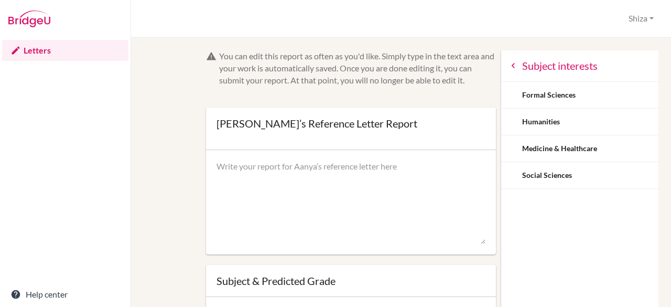
click at [501, 72] on div "Subject interests" at bounding box center [579, 65] width 157 height 31
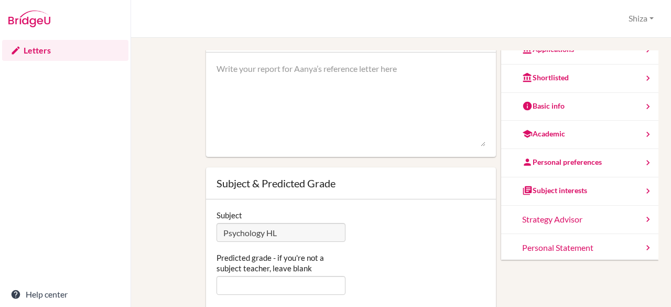
scroll to position [98, 0]
click at [539, 249] on div "Personal Statement" at bounding box center [579, 248] width 157 height 28
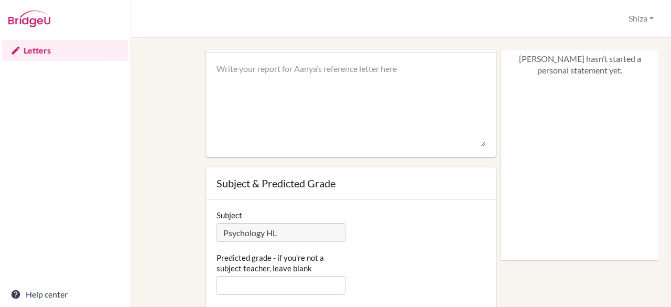
scroll to position [0, 0]
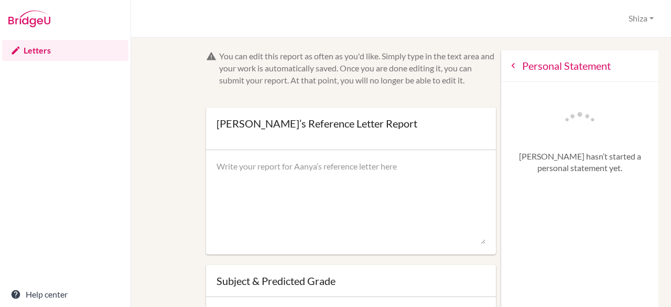
click at [508, 70] on icon at bounding box center [513, 65] width 10 height 10
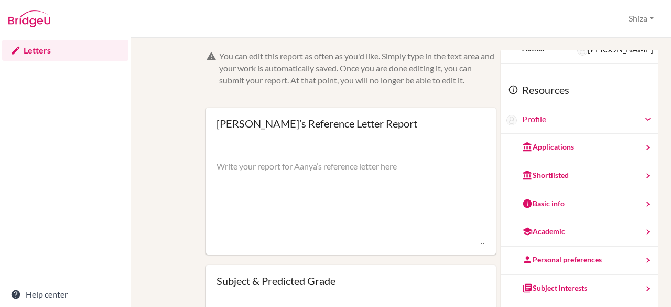
scroll to position [94, 0]
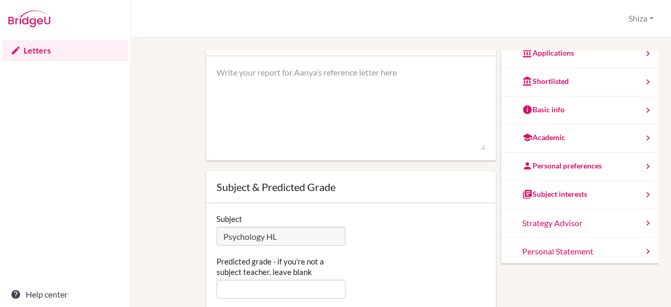
click at [549, 217] on div "Strategy Advisor" at bounding box center [579, 223] width 157 height 28
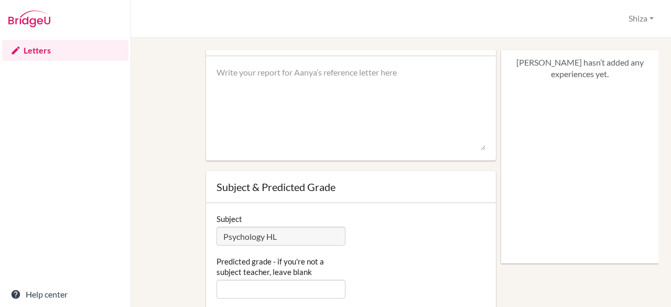
scroll to position [0, 0]
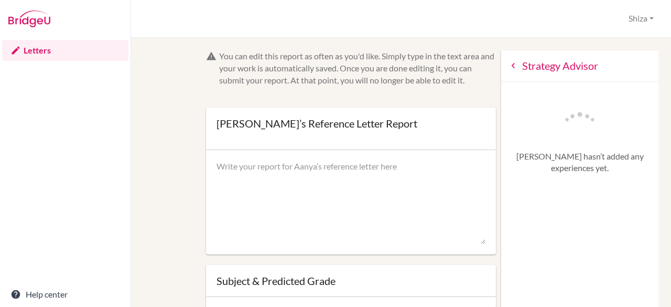
click at [508, 67] on icon at bounding box center [513, 65] width 10 height 10
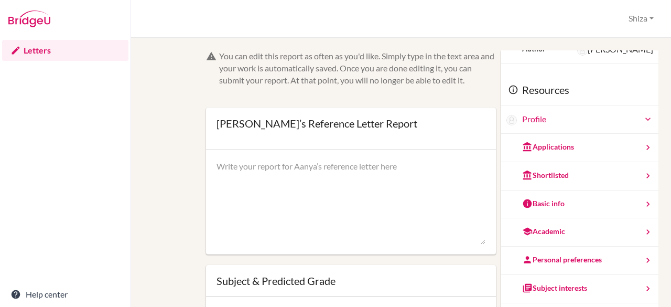
scroll to position [73, 0]
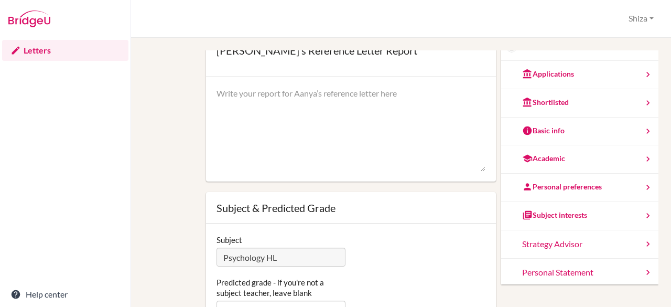
click at [538, 89] on div "Shortlisted" at bounding box center [579, 103] width 157 height 28
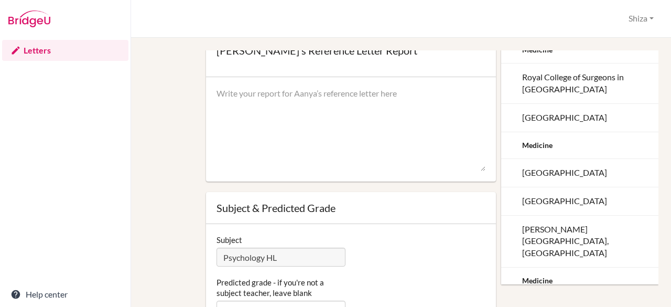
scroll to position [0, 0]
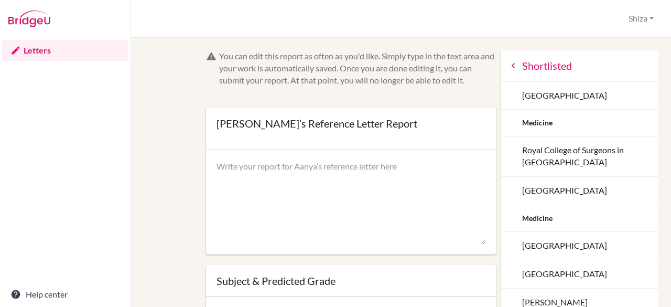
click at [508, 61] on icon at bounding box center [513, 65] width 10 height 10
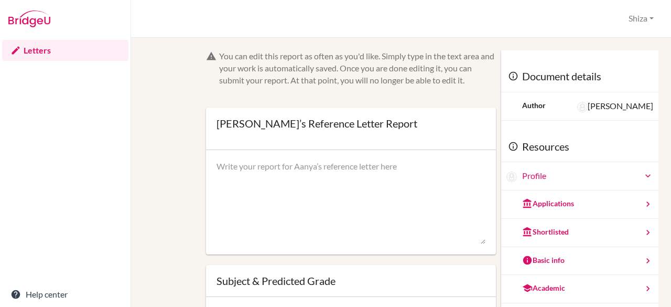
click at [533, 201] on div "Applications" at bounding box center [548, 203] width 52 height 10
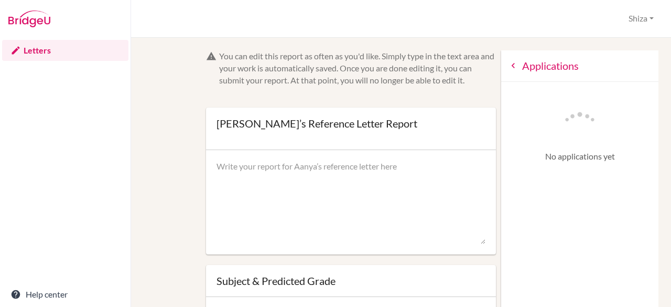
click at [501, 74] on div "Applications" at bounding box center [579, 65] width 157 height 31
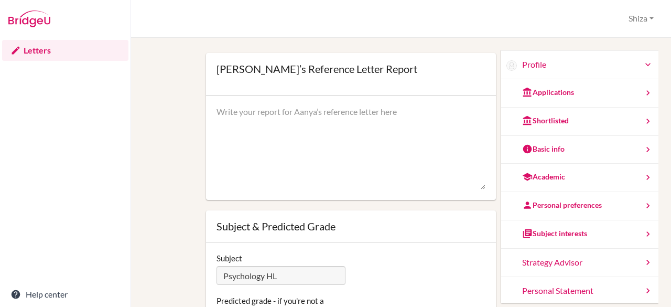
click at [547, 155] on div "Basic info" at bounding box center [579, 150] width 157 height 28
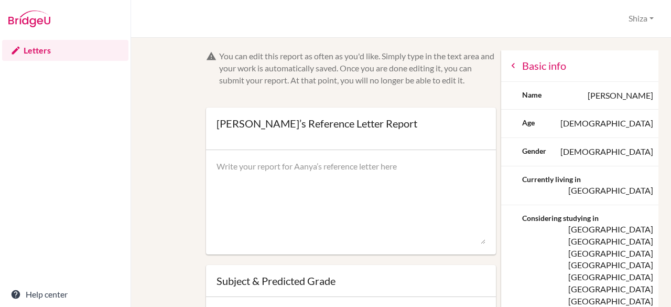
click at [508, 60] on icon at bounding box center [513, 65] width 10 height 10
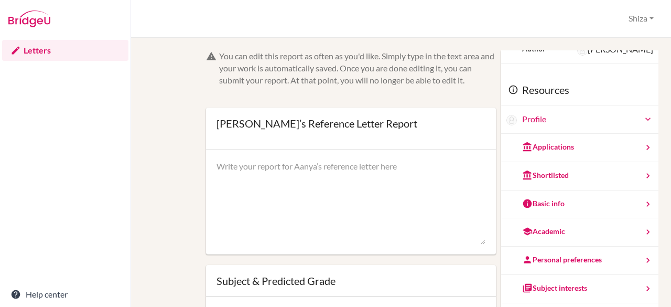
click at [547, 229] on div "Academic" at bounding box center [543, 231] width 43 height 10
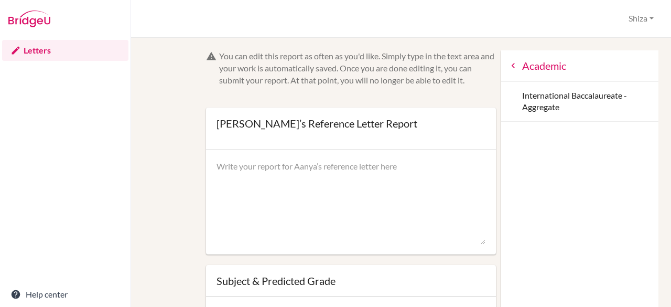
click at [551, 99] on div "International Baccalaureate - Aggregate" at bounding box center [579, 102] width 157 height 40
click at [549, 113] on div "International Baccalaureate - Aggregate" at bounding box center [579, 102] width 157 height 40
click at [508, 64] on icon at bounding box center [513, 65] width 10 height 10
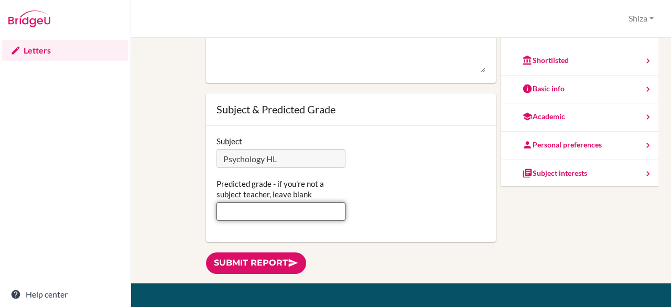
click at [268, 211] on input "Predicted grade - if you're not a subject teacher, leave blank" at bounding box center [282, 211] width 130 height 19
click at [283, 211] on input "Predicted grade - if you're not a subject teacher, leave blank" at bounding box center [282, 211] width 130 height 19
type input "6"
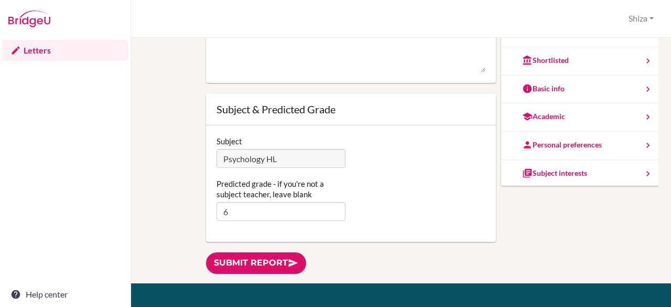
click at [372, 187] on div "Predicted grade - if you're not a subject teacher, leave blank 6" at bounding box center [351, 199] width 280 height 42
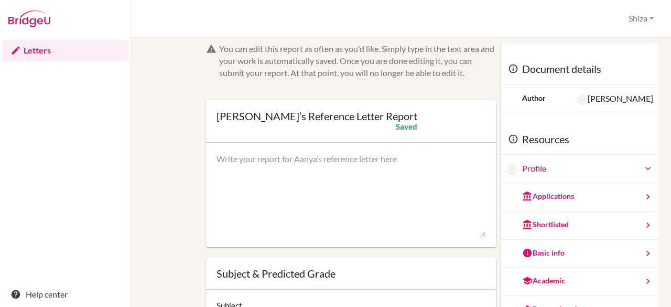
click at [375, 171] on textarea at bounding box center [351, 195] width 269 height 84
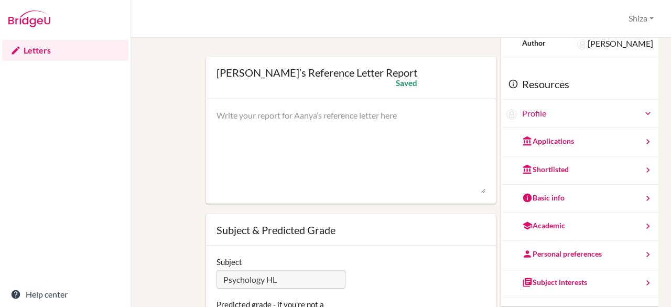
scroll to position [12, 0]
click at [543, 180] on div "Shortlisted" at bounding box center [579, 170] width 157 height 28
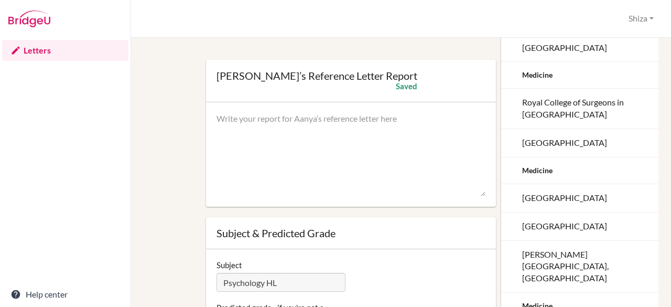
scroll to position [0, 0]
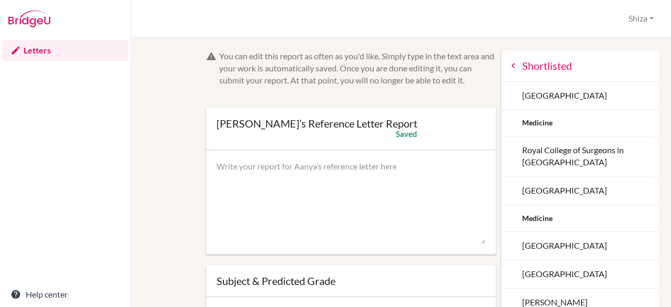
click at [508, 66] on icon at bounding box center [513, 65] width 10 height 10
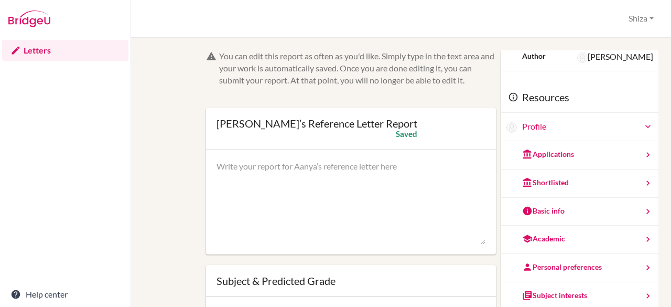
scroll to position [57, 0]
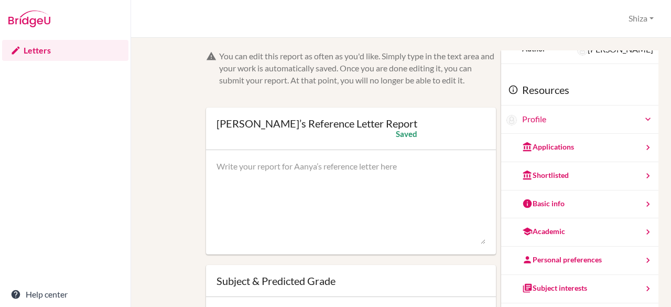
click at [530, 200] on div "Basic info" at bounding box center [543, 203] width 42 height 10
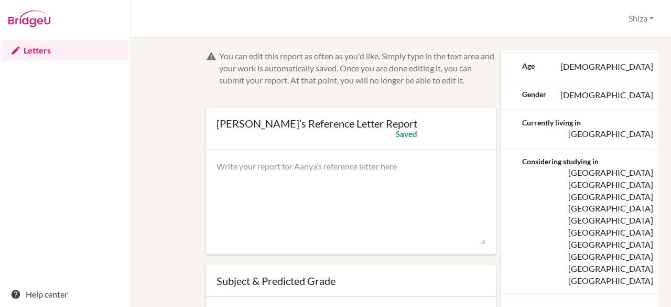
scroll to position [0, 0]
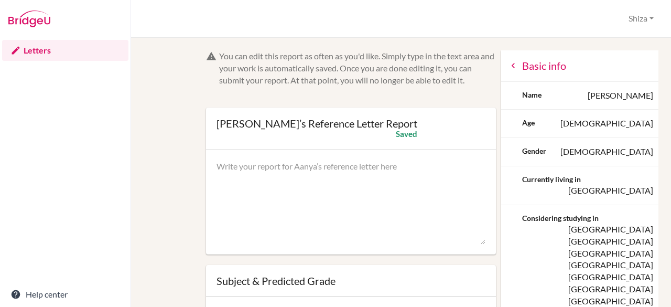
click at [501, 71] on div "Basic info" at bounding box center [579, 65] width 157 height 31
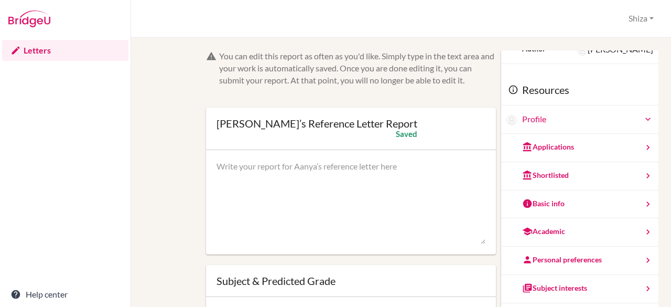
scroll to position [88, 0]
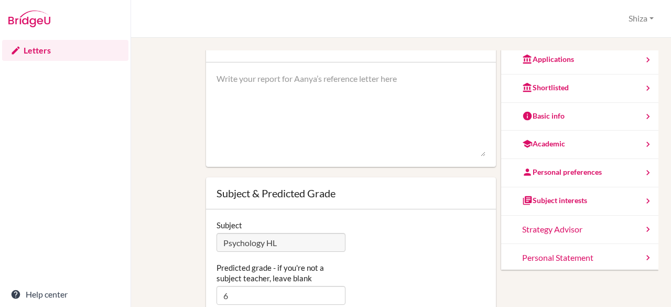
click at [542, 177] on div "Personal preferences" at bounding box center [579, 173] width 157 height 28
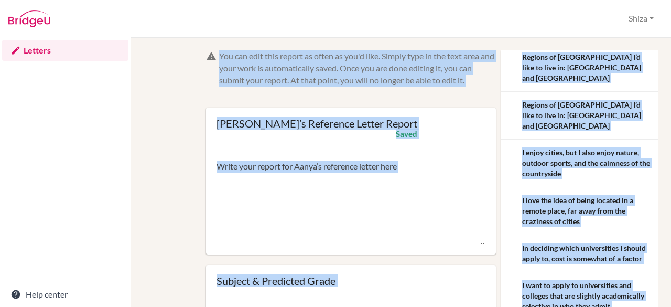
scroll to position [0, 0]
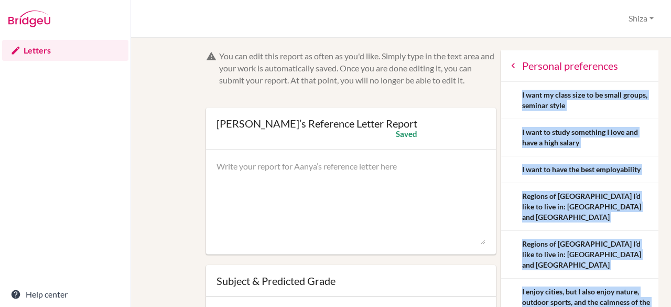
drag, startPoint x: 615, startPoint y: 249, endPoint x: 505, endPoint y: 91, distance: 191.8
click at [505, 91] on div "Personal preferences I want my class size to be small groups, seminar style I w…" at bounding box center [579, 273] width 157 height 446
copy div "I want my class size to be small groups, seminar style I want to study somethin…"
click at [508, 66] on icon at bounding box center [513, 65] width 10 height 10
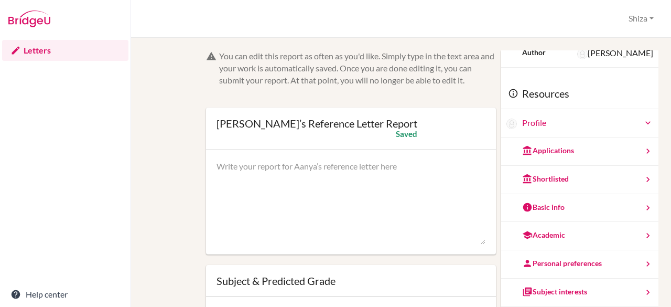
scroll to position [53, 0]
click at [551, 167] on div "Shortlisted" at bounding box center [579, 179] width 157 height 28
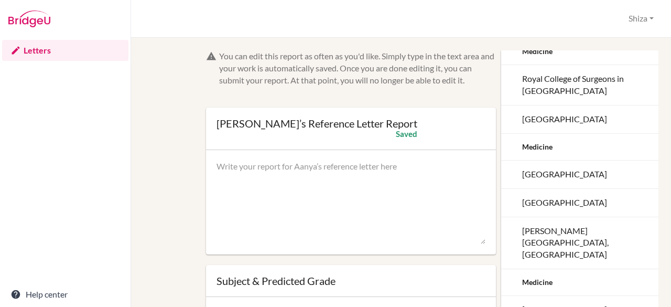
scroll to position [0, 0]
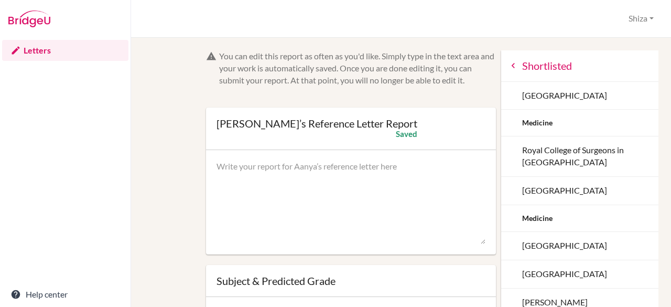
drag, startPoint x: 602, startPoint y: 247, endPoint x: 505, endPoint y: 94, distance: 180.5
copy div "University of Edinburgh Medicine Royal College of Surgeons in Ireland Universit…"
click at [508, 61] on icon at bounding box center [513, 65] width 10 height 10
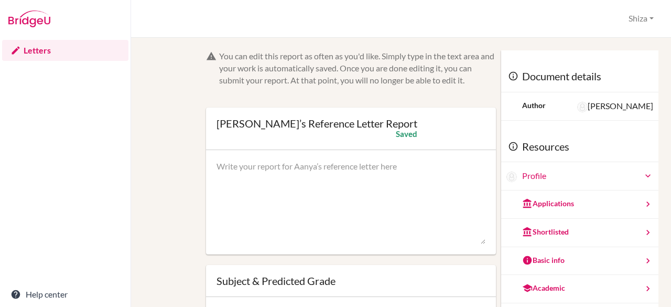
scroll to position [57, 0]
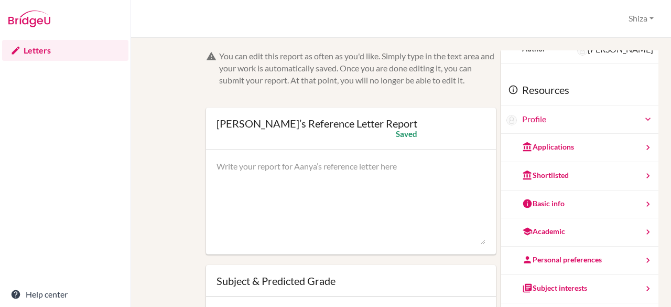
click at [548, 209] on div "Basic info" at bounding box center [579, 204] width 157 height 28
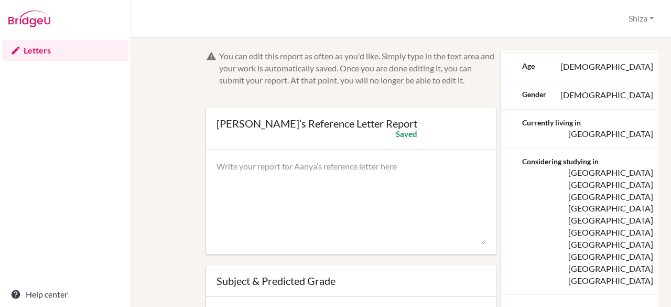
scroll to position [0, 0]
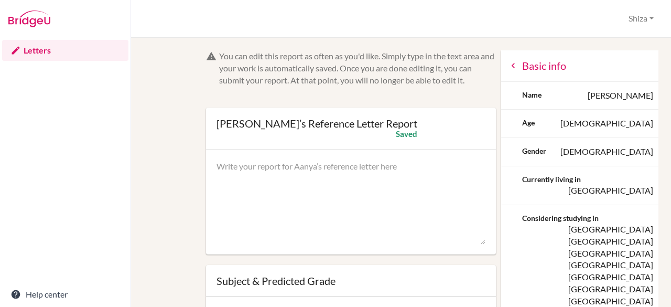
click at [508, 66] on icon at bounding box center [513, 65] width 10 height 10
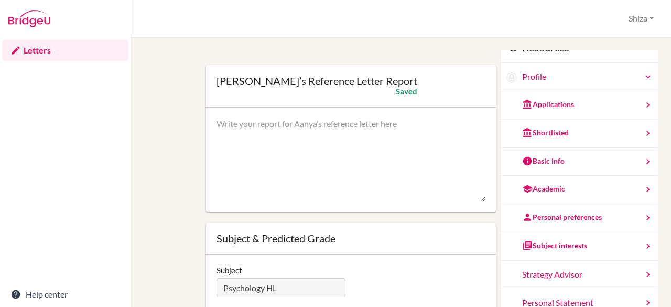
scroll to position [47, 0]
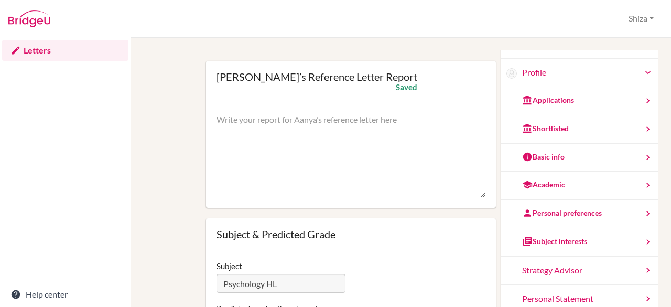
click at [547, 184] on div "Academic" at bounding box center [543, 184] width 43 height 10
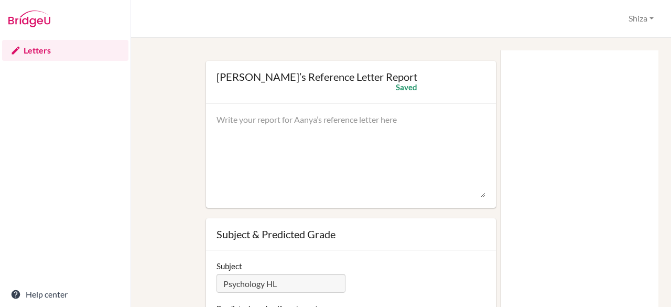
scroll to position [0, 0]
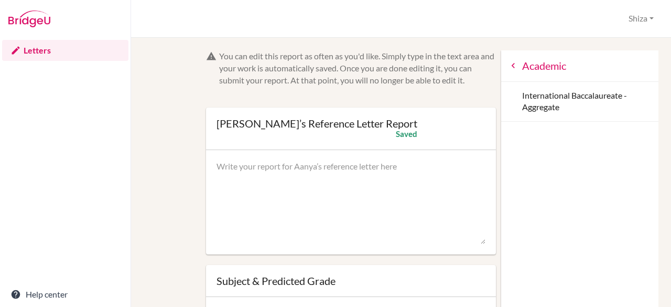
click at [502, 71] on div "Academic" at bounding box center [579, 65] width 157 height 31
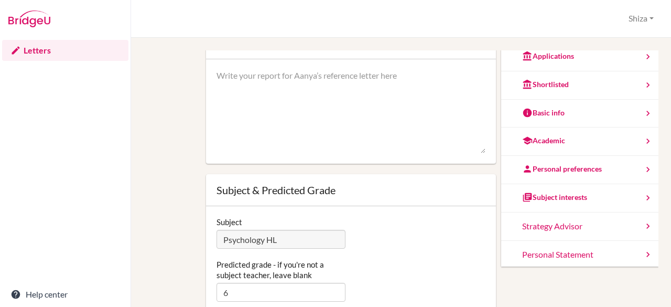
click at [543, 171] on div "Personal preferences" at bounding box center [562, 169] width 80 height 10
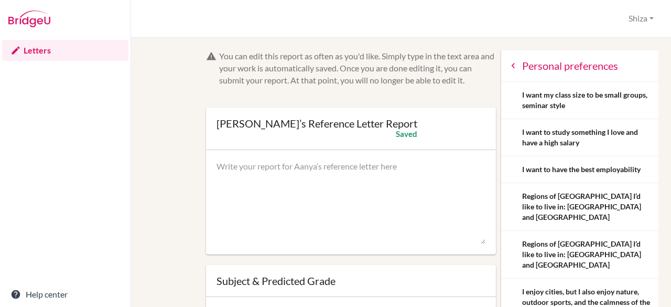
click at [374, 186] on textarea at bounding box center [351, 202] width 269 height 84
paste textarea "It has been a privilege to teach Aanya Dilip in IB Diploma Psychology at Higher…"
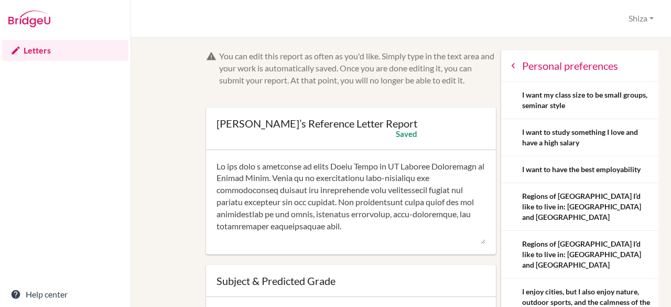
click at [289, 177] on textarea at bounding box center [351, 202] width 269 height 84
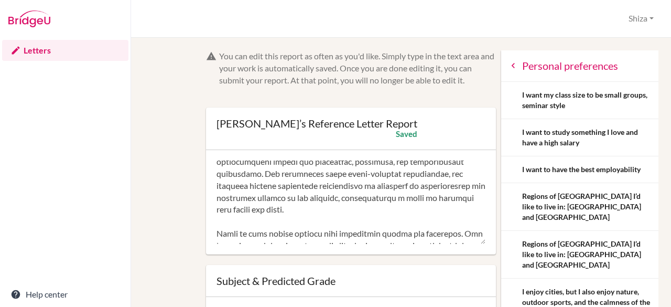
scroll to position [125, 0]
click at [285, 198] on textarea at bounding box center [351, 202] width 269 height 84
click at [292, 204] on textarea at bounding box center [351, 202] width 269 height 84
click at [400, 205] on textarea at bounding box center [351, 202] width 269 height 84
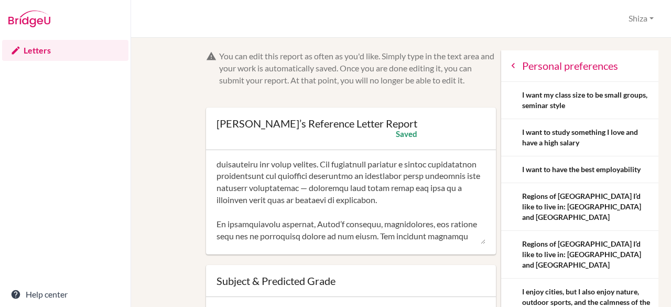
scroll to position [230, 0]
click at [431, 185] on textarea at bounding box center [351, 202] width 269 height 84
drag, startPoint x: 305, startPoint y: 211, endPoint x: 322, endPoint y: 199, distance: 21.4
click at [322, 199] on textarea at bounding box center [351, 202] width 269 height 84
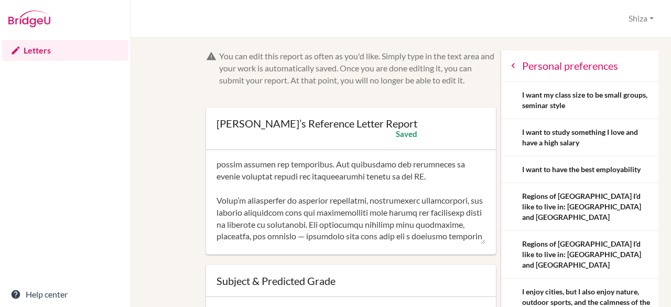
scroll to position [327, 0]
click at [269, 224] on textarea at bounding box center [351, 202] width 269 height 84
click at [320, 232] on textarea at bounding box center [351, 202] width 269 height 84
drag, startPoint x: 421, startPoint y: 210, endPoint x: 378, endPoint y: 211, distance: 43.5
click at [378, 211] on textarea at bounding box center [351, 202] width 269 height 84
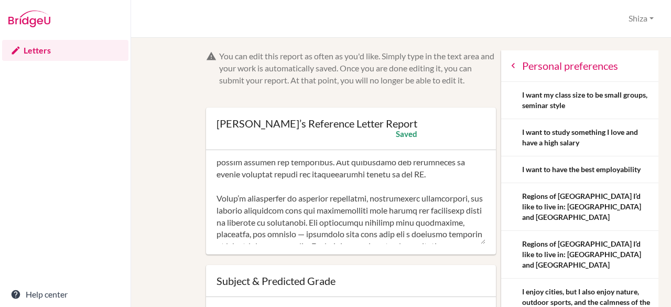
click at [402, 215] on textarea at bounding box center [351, 202] width 269 height 84
drag, startPoint x: 264, startPoint y: 221, endPoint x: 380, endPoint y: 207, distance: 116.3
click at [380, 207] on textarea at bounding box center [351, 202] width 269 height 84
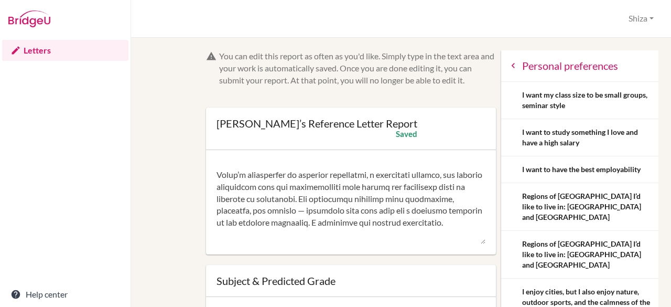
scroll to position [352, 0]
drag, startPoint x: 368, startPoint y: 211, endPoint x: 276, endPoint y: 210, distance: 92.3
click at [276, 210] on textarea at bounding box center [351, 202] width 269 height 84
click at [303, 228] on textarea at bounding box center [351, 202] width 269 height 84
drag, startPoint x: 367, startPoint y: 209, endPoint x: 269, endPoint y: 214, distance: 98.2
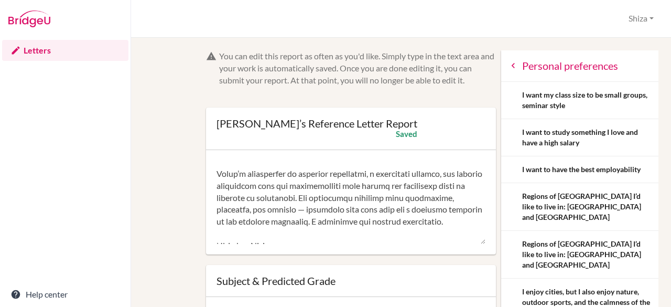
click at [269, 214] on textarea at bounding box center [351, 202] width 269 height 84
click at [508, 70] on icon at bounding box center [513, 65] width 10 height 10
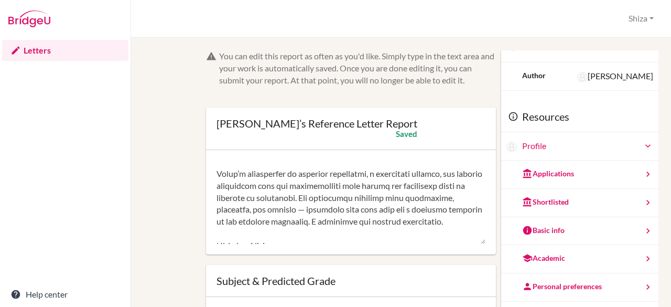
scroll to position [31, 0]
click at [542, 210] on div "Shortlisted" at bounding box center [579, 202] width 157 height 28
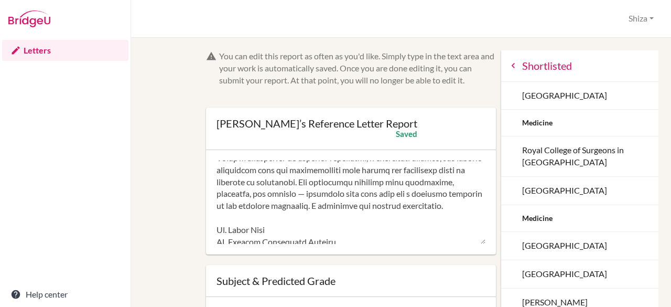
scroll to position [370, 0]
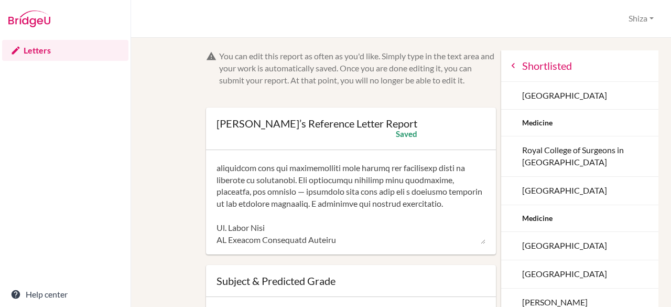
click at [323, 192] on textarea at bounding box center [351, 202] width 269 height 84
click at [365, 196] on textarea at bounding box center [351, 202] width 269 height 84
click at [365, 213] on textarea at bounding box center [351, 202] width 269 height 84
drag, startPoint x: 368, startPoint y: 190, endPoint x: 225, endPoint y: 192, distance: 142.1
click at [225, 192] on textarea at bounding box center [351, 202] width 269 height 84
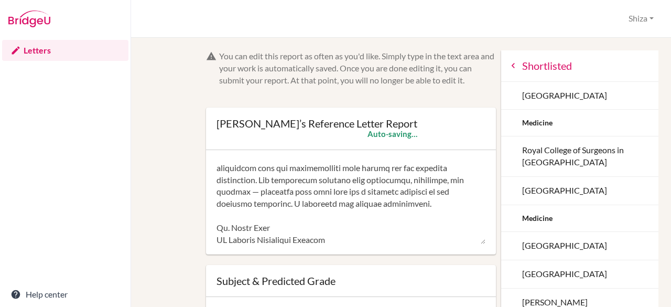
click at [341, 217] on textarea at bounding box center [351, 202] width 269 height 84
click at [301, 204] on textarea at bounding box center [351, 202] width 269 height 84
click at [318, 236] on textarea at bounding box center [351, 202] width 269 height 84
click at [312, 228] on textarea at bounding box center [351, 202] width 269 height 84
click at [323, 225] on textarea at bounding box center [351, 202] width 269 height 84
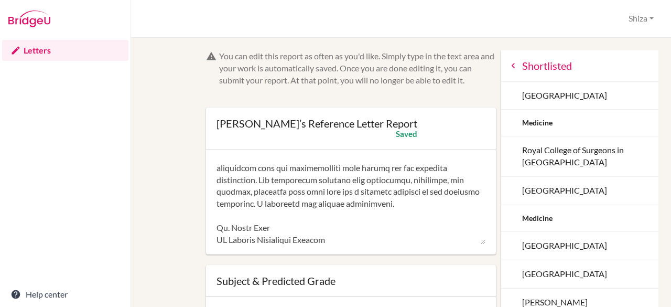
scroll to position [395, 0]
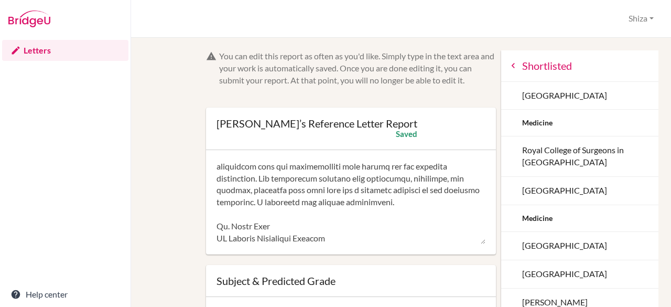
drag, startPoint x: 355, startPoint y: 202, endPoint x: 401, endPoint y: 188, distance: 47.6
click at [401, 188] on textarea at bounding box center [351, 202] width 269 height 84
click at [389, 200] on textarea at bounding box center [351, 202] width 269 height 84
drag, startPoint x: 359, startPoint y: 204, endPoint x: 351, endPoint y: 186, distance: 20.0
click at [351, 186] on textarea at bounding box center [351, 202] width 269 height 84
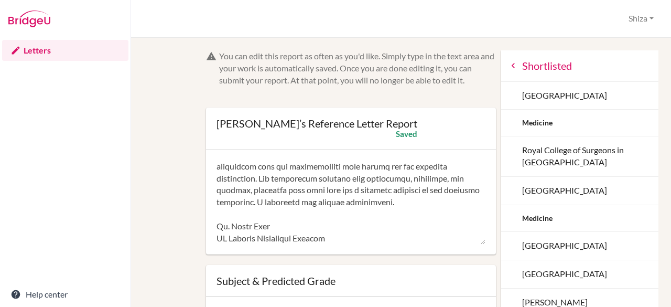
click at [354, 191] on textarea at bounding box center [351, 202] width 269 height 84
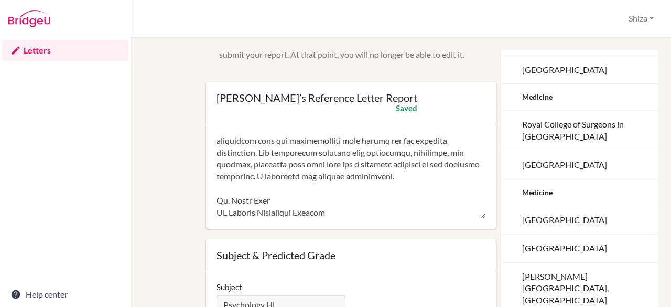
scroll to position [26, 0]
click at [268, 177] on textarea at bounding box center [351, 176] width 269 height 84
drag, startPoint x: 280, startPoint y: 177, endPoint x: 354, endPoint y: 160, distance: 75.8
click at [354, 160] on textarea at bounding box center [351, 176] width 269 height 84
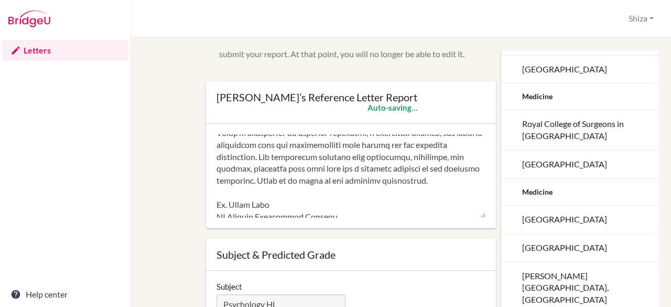
scroll to position [363, 0]
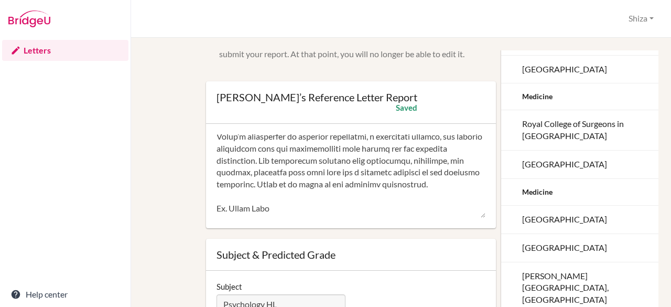
drag, startPoint x: 291, startPoint y: 170, endPoint x: 218, endPoint y: 173, distance: 72.9
click at [218, 173] on textarea at bounding box center [351, 176] width 269 height 84
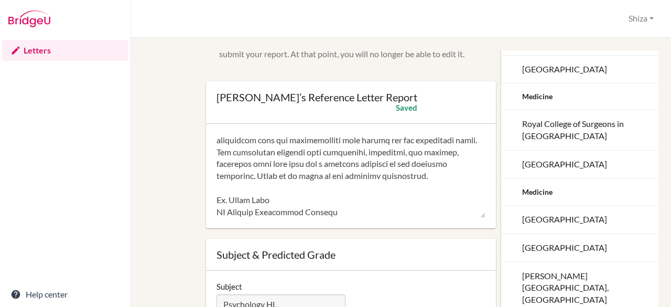
scroll to position [381, 0]
drag, startPoint x: 337, startPoint y: 178, endPoint x: 402, endPoint y: 165, distance: 66.3
click at [402, 165] on textarea at bounding box center [351, 176] width 269 height 84
click at [389, 175] on textarea at bounding box center [351, 176] width 269 height 84
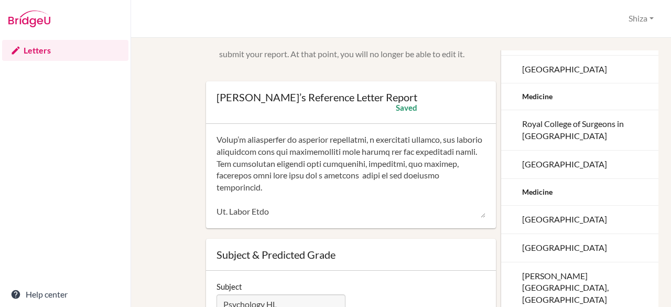
scroll to position [383, 0]
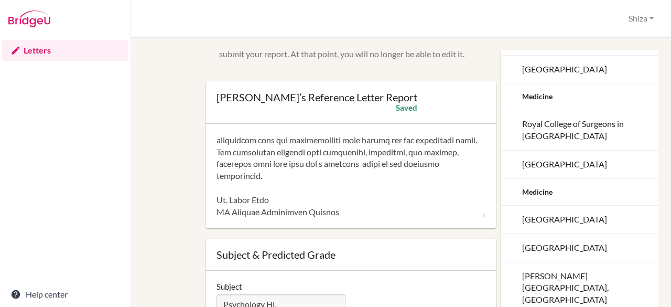
click at [384, 187] on textarea at bounding box center [351, 176] width 269 height 84
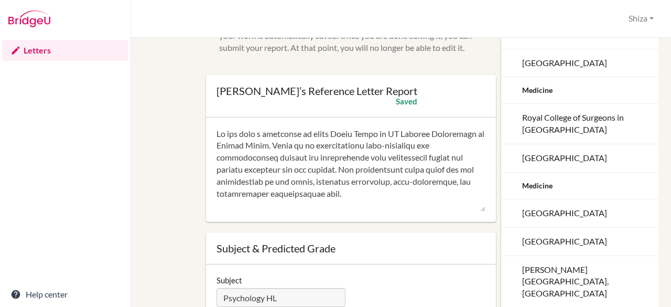
scroll to position [0, 0]
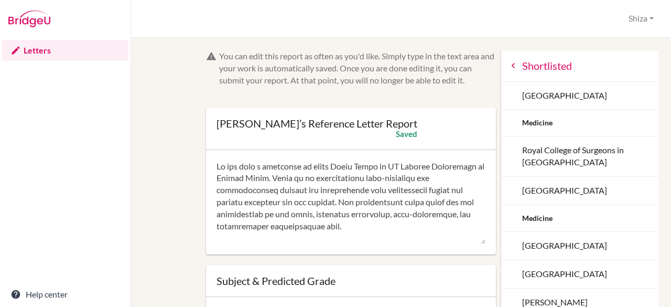
type textarea "It has been a privilege to teach Aanya Dilip in IB Diploma Psychology at Higher…"
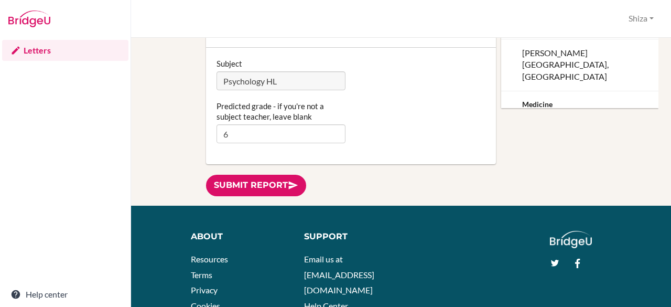
scroll to position [152, 0]
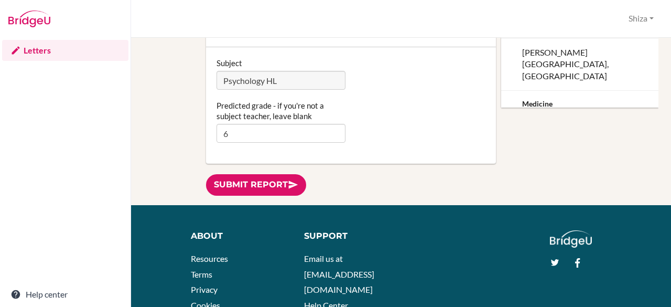
click at [247, 193] on link "Submit report" at bounding box center [256, 184] width 100 height 21
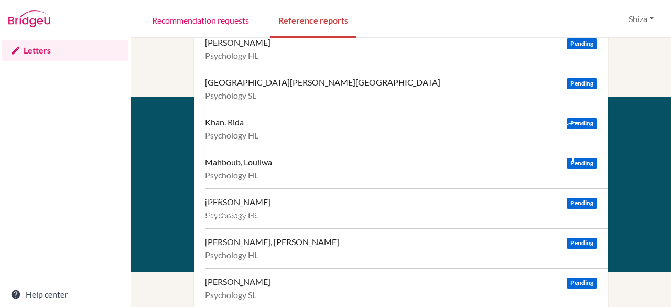
scroll to position [235, 0]
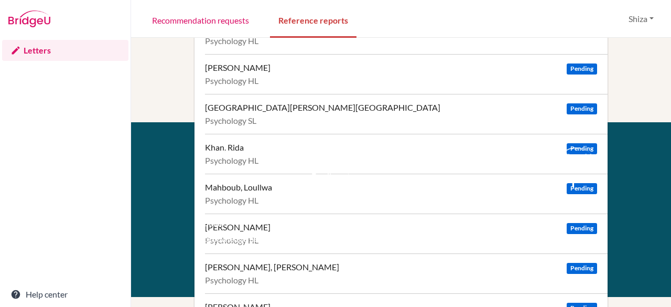
click at [371, 196] on li "Email us at [EMAIL_ADDRESS][DOMAIN_NAME]" at bounding box center [351, 191] width 80 height 47
click at [568, 188] on span "Pending" at bounding box center [582, 188] width 30 height 11
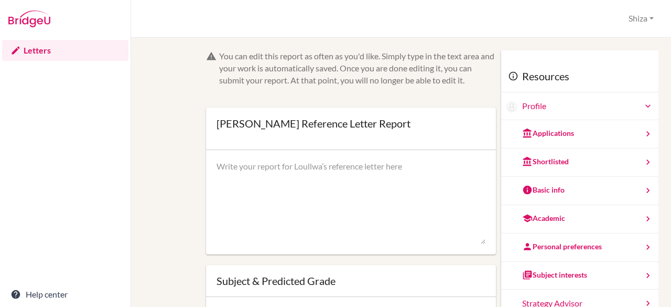
click at [558, 130] on div "Applications" at bounding box center [548, 133] width 52 height 10
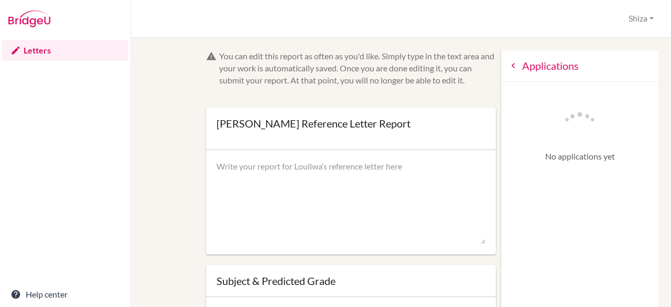
click at [503, 67] on div "Applications" at bounding box center [579, 65] width 157 height 31
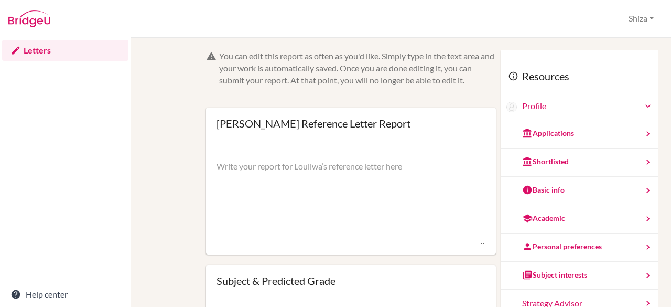
click at [531, 169] on div "Shortlisted" at bounding box center [579, 162] width 157 height 28
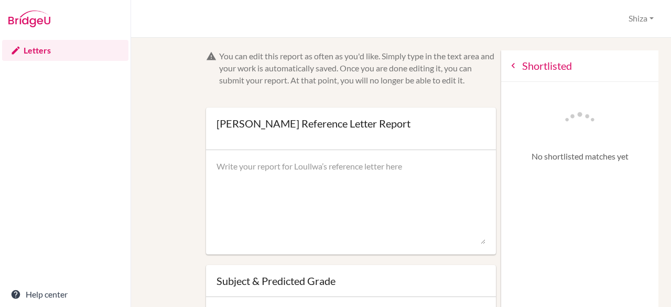
click at [508, 68] on icon at bounding box center [513, 65] width 10 height 10
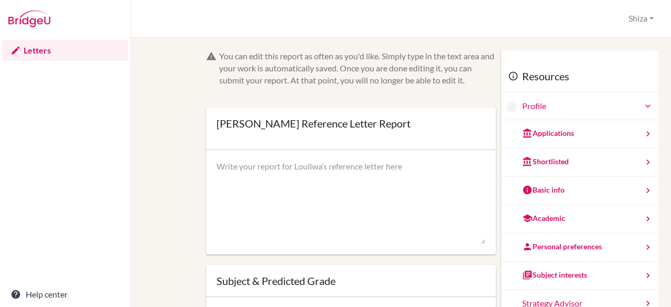
click at [527, 196] on div "Basic info" at bounding box center [579, 191] width 157 height 28
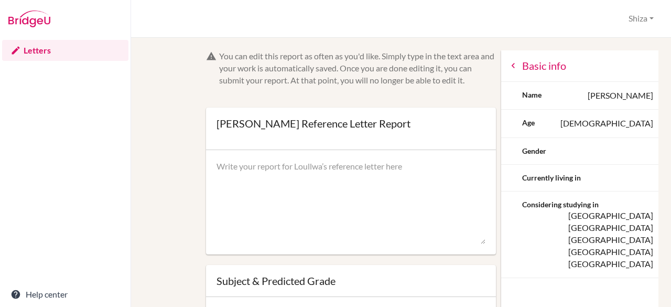
click at [501, 58] on div "Basic info" at bounding box center [579, 65] width 157 height 31
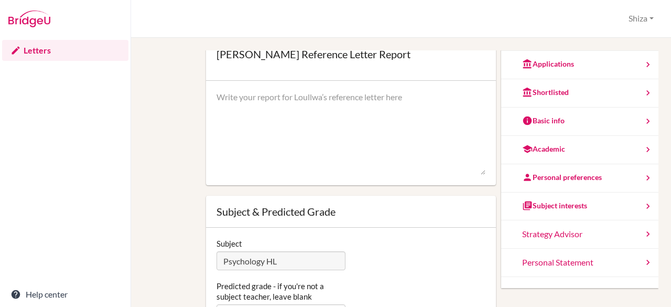
scroll to position [98, 0]
